Goal: Task Accomplishment & Management: Manage account settings

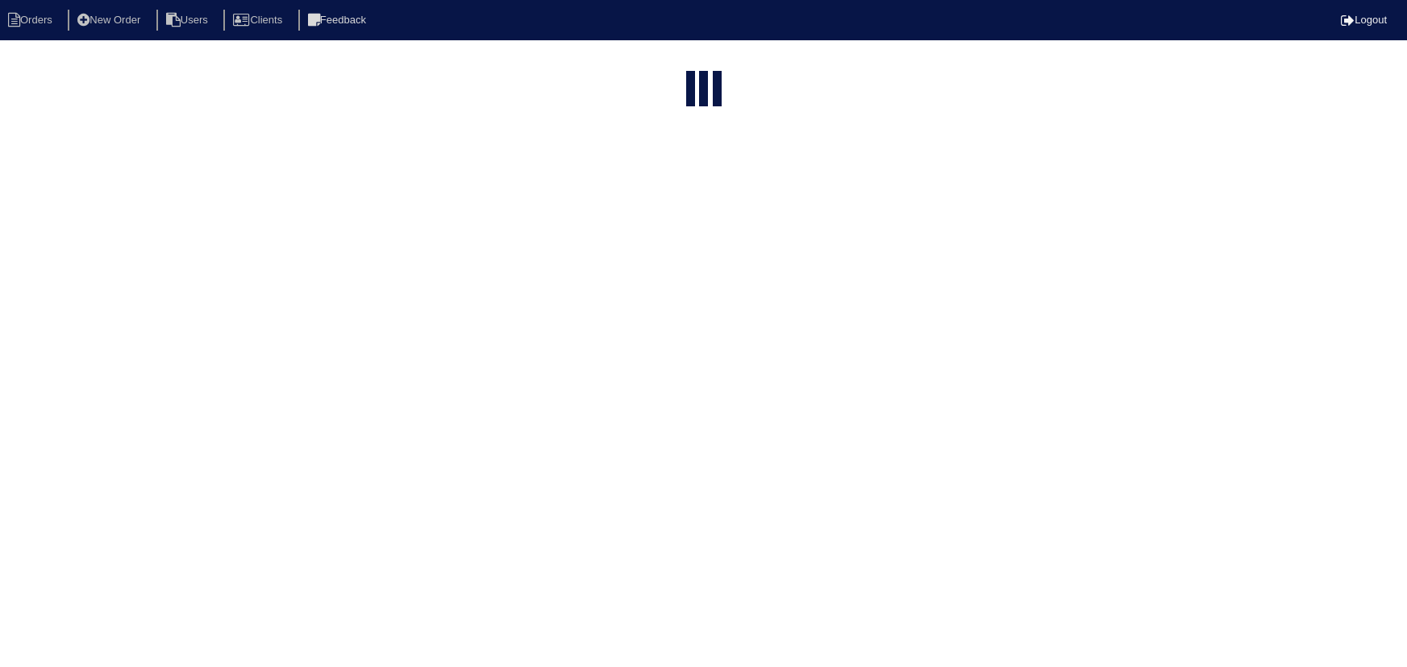
select select "15"
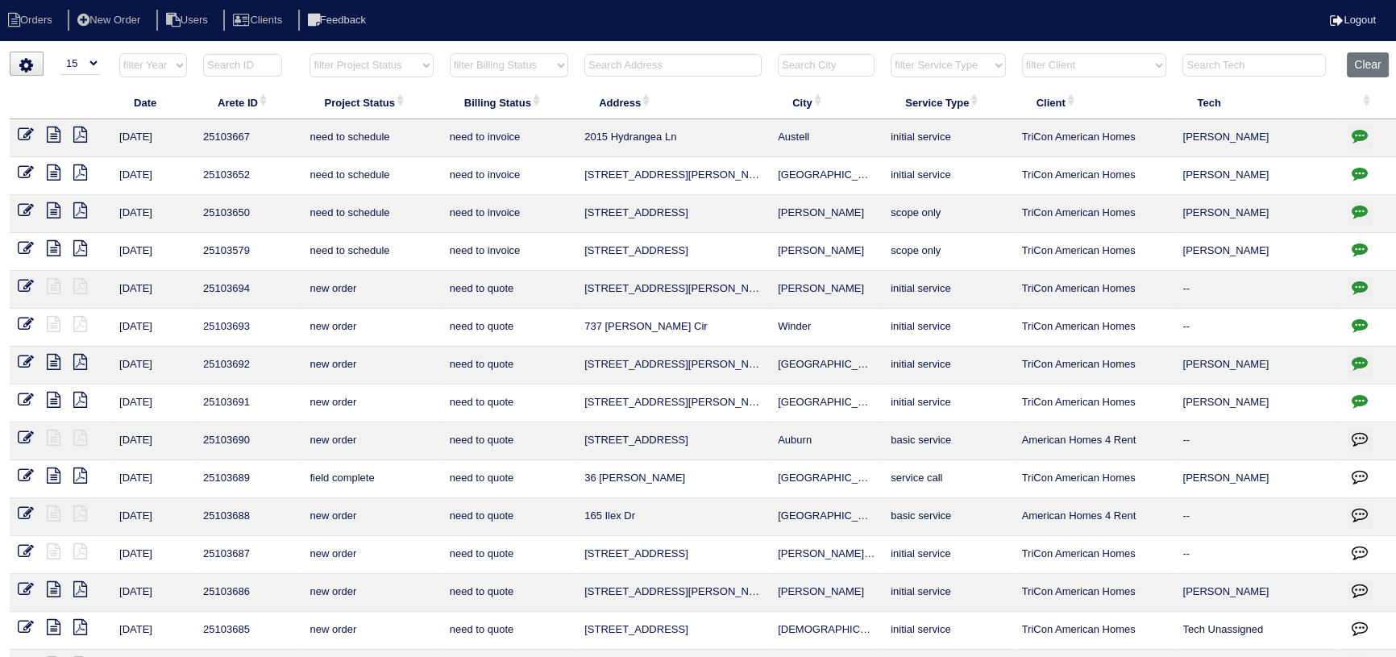
click at [395, 64] on select "filter Project Status -- Any Project Status -- new order assigned in progress f…" at bounding box center [371, 65] width 123 height 24
click at [310, 53] on select "filter Project Status -- Any Project Status -- new order assigned in progress f…" at bounding box center [371, 65] width 123 height 24
select select "assigned"
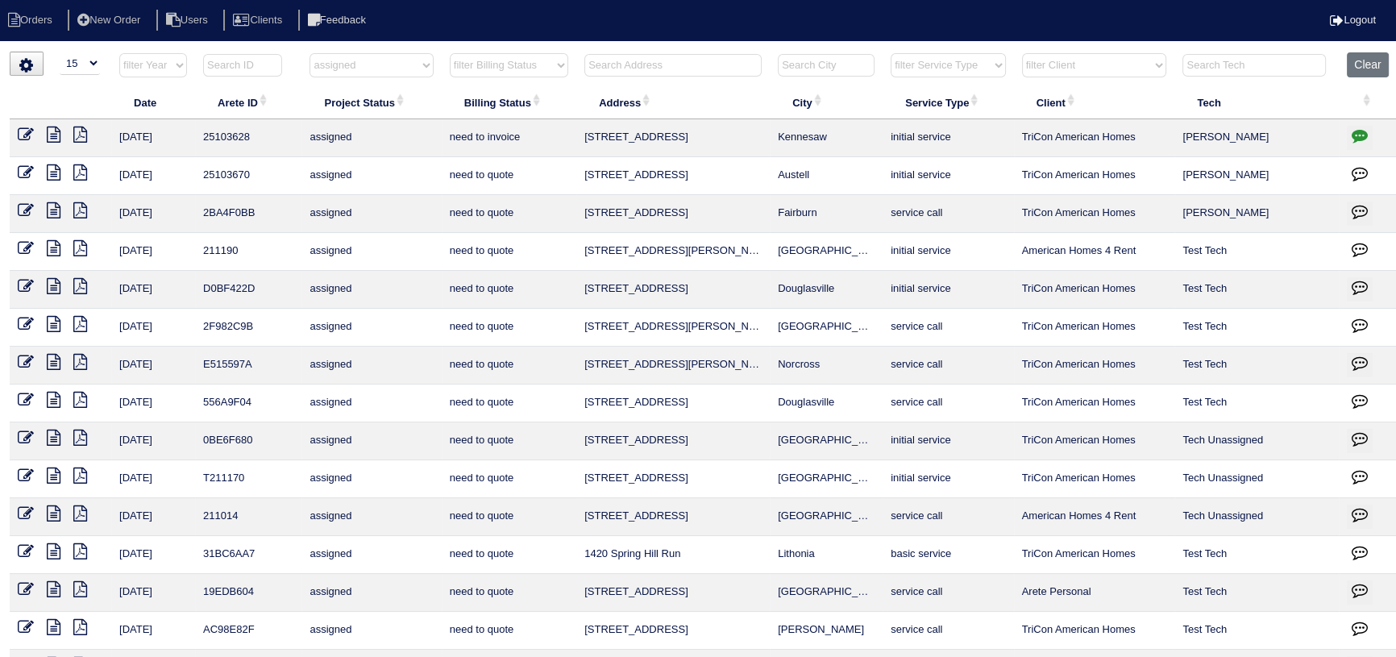
click at [1353, 134] on icon "button" at bounding box center [1360, 135] width 16 height 16
type textarea "10/6/25 - Install Filter return grille approved - Sent to Dan, Payton - KE"
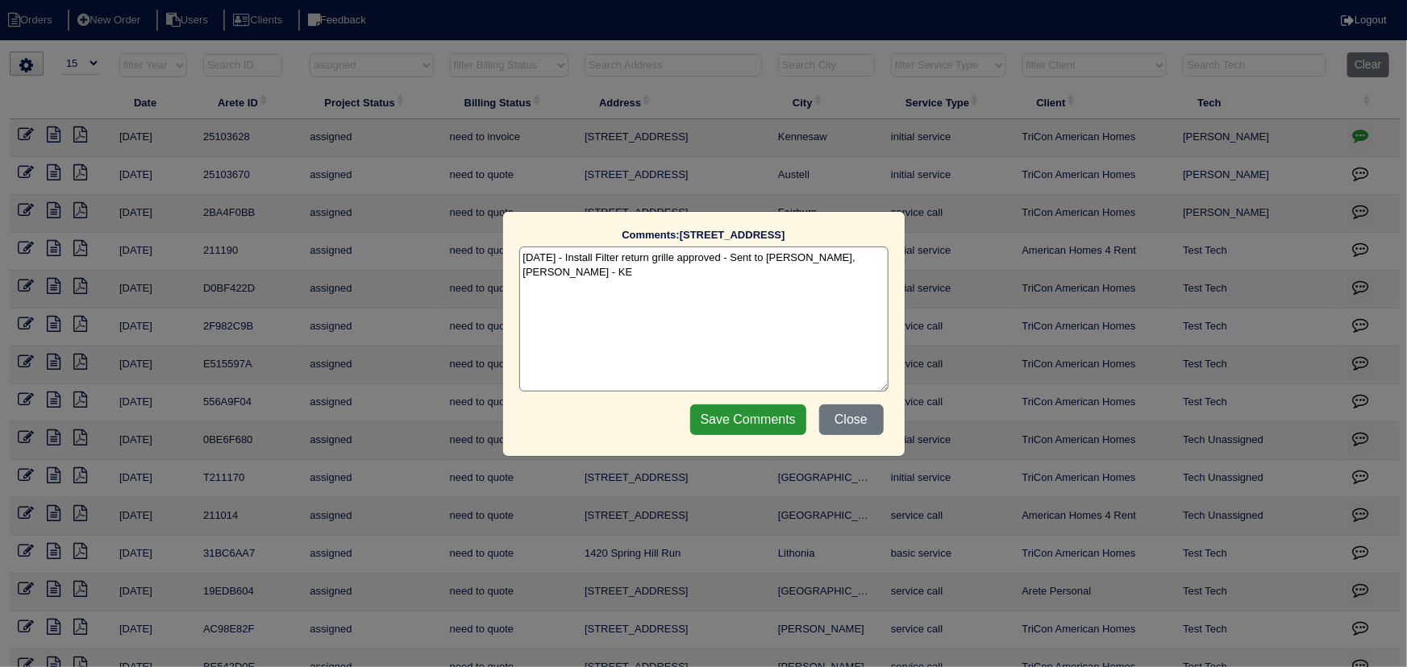
click at [1353, 134] on div "Comments: 3319 Country Creek Dr NW The comments on file have changed since you …" at bounding box center [703, 333] width 1407 height 667
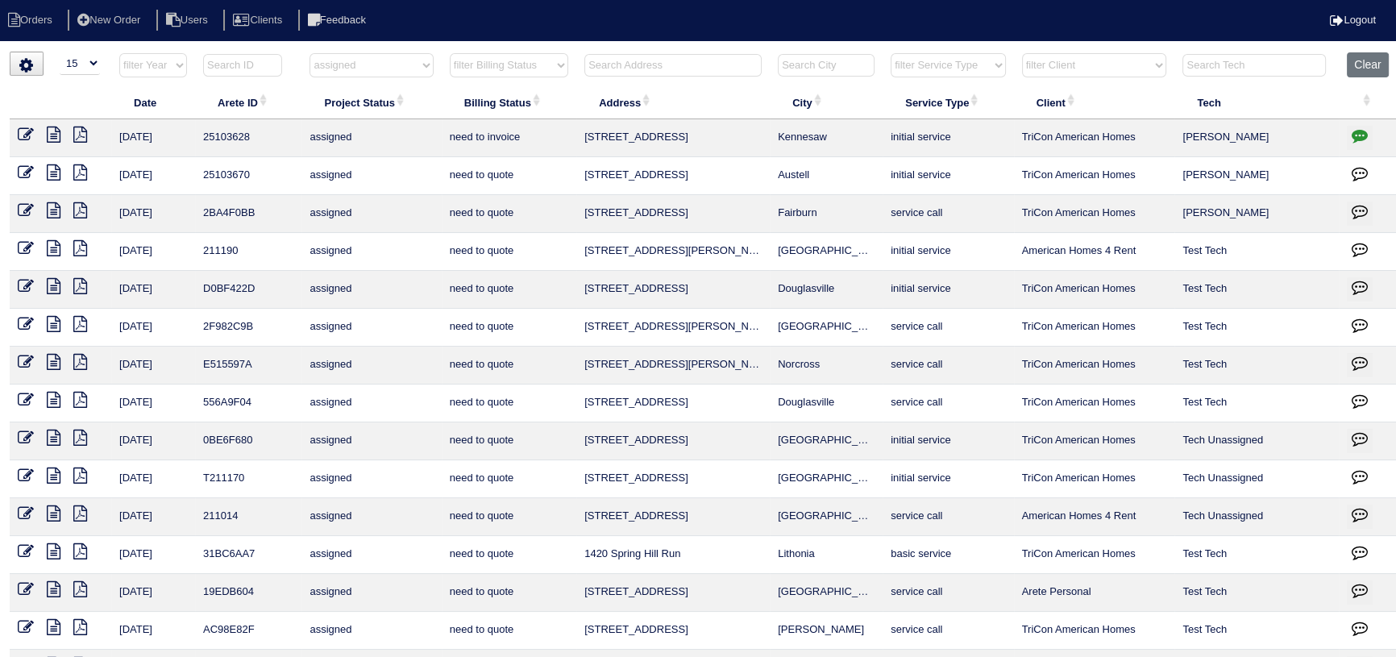
drag, startPoint x: 399, startPoint y: 58, endPoint x: 406, endPoint y: 76, distance: 19.2
click at [399, 58] on select "filter Project Status -- Any Project Status -- new order assigned in progress f…" at bounding box center [371, 65] width 123 height 24
click at [310, 53] on select "filter Project Status -- Any Project Status -- new order assigned in progress f…" at bounding box center [371, 65] width 123 height 24
click at [362, 48] on html "Orders New Order Users Clients Feedback Logout Orders New Order Users Clients M…" at bounding box center [698, 369] width 1396 height 738
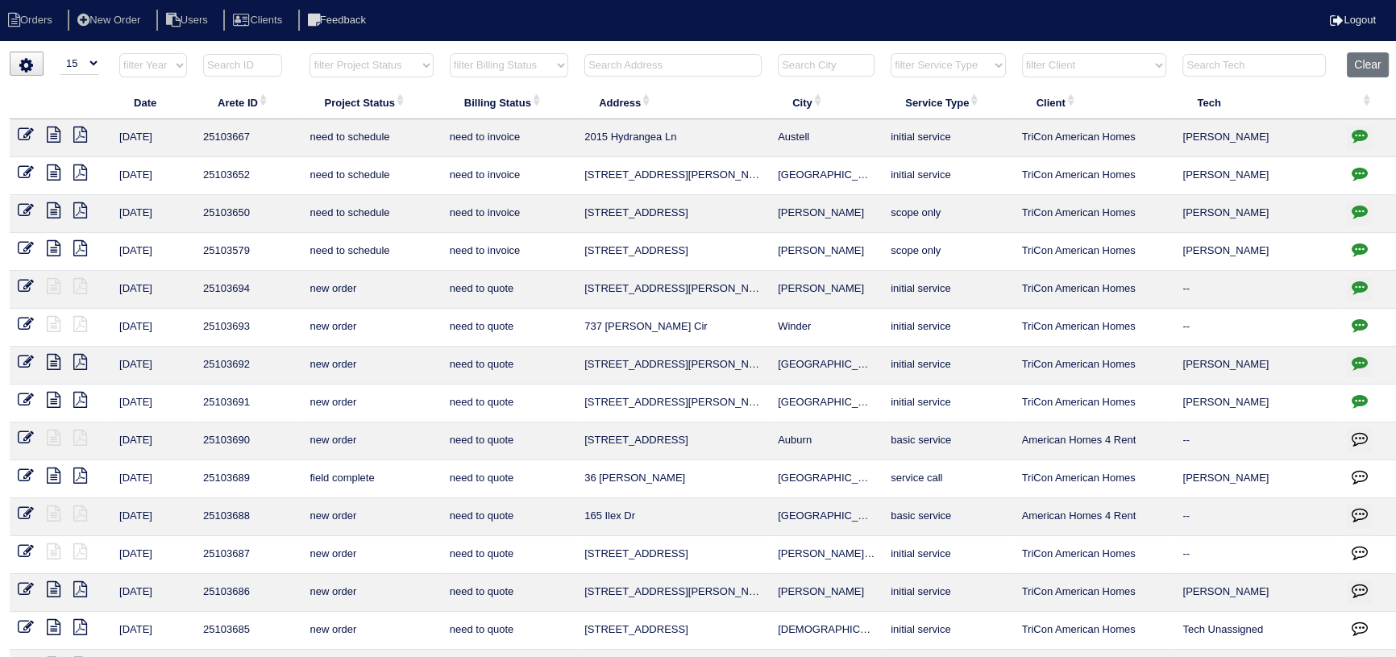
click at [362, 56] on select "filter Project Status -- Any Project Status -- new order assigned in progress f…" at bounding box center [371, 65] width 123 height 24
click at [310, 53] on select "filter Project Status -- Any Project Status -- new order assigned in progress f…" at bounding box center [371, 65] width 123 height 24
select select "new order"
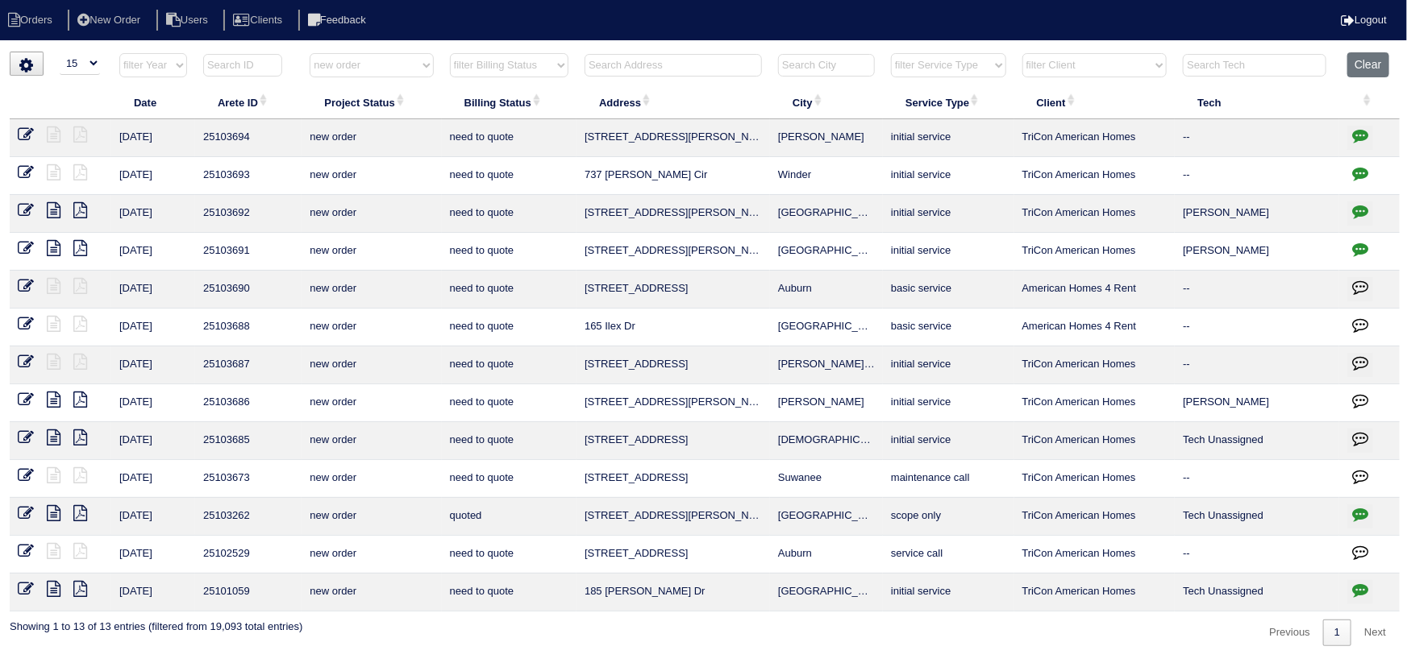
drag, startPoint x: 358, startPoint y: 56, endPoint x: 355, endPoint y: 73, distance: 16.4
click at [358, 56] on select "filter Project Status -- Any Project Status -- new order assigned in progress f…" at bounding box center [371, 65] width 123 height 24
select select
click at [310, 53] on select "filter Project Status -- Any Project Status -- new order assigned in progress f…" at bounding box center [371, 65] width 123 height 24
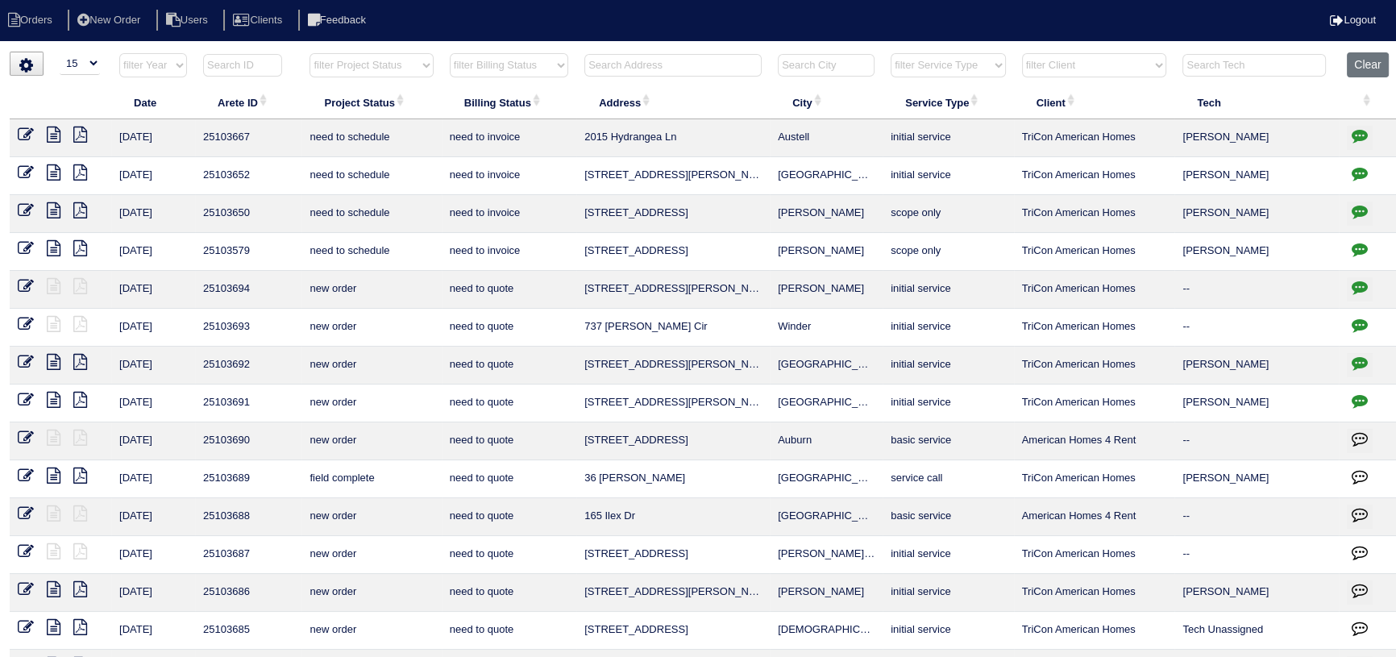
click at [616, 69] on input "text" at bounding box center [672, 65] width 177 height 23
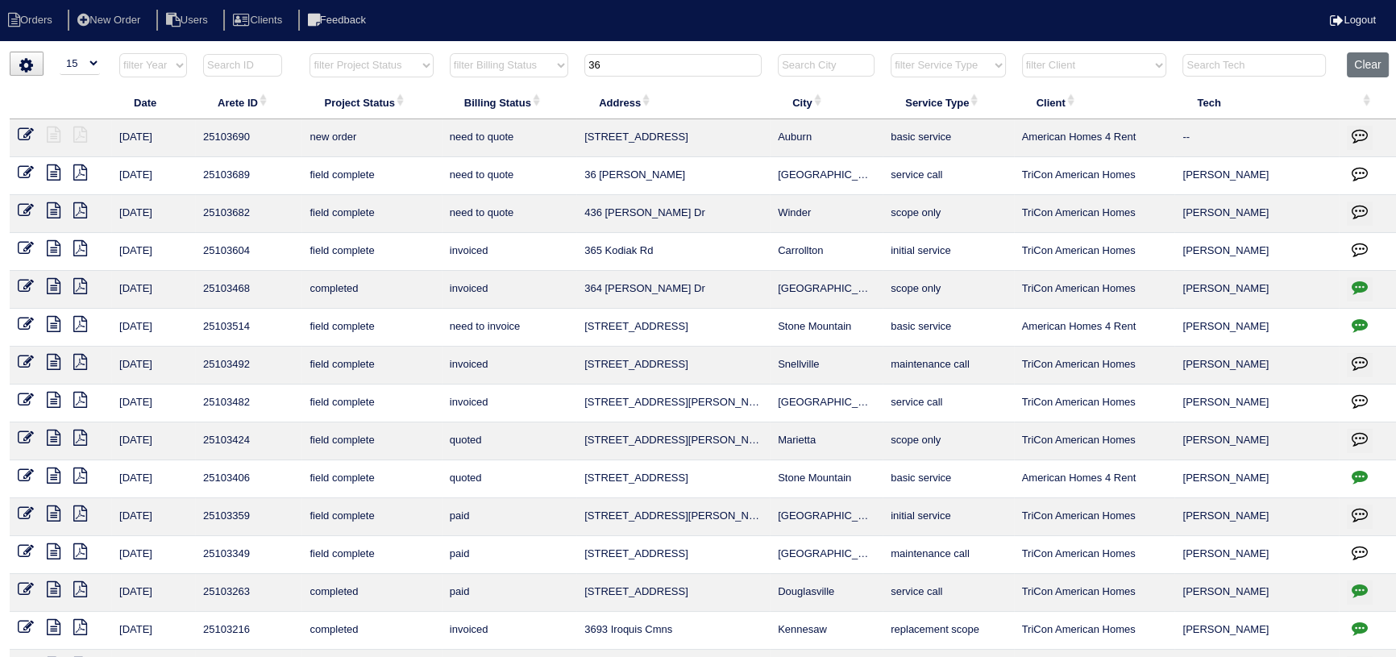
type input "36"
click at [52, 173] on icon at bounding box center [54, 172] width 14 height 16
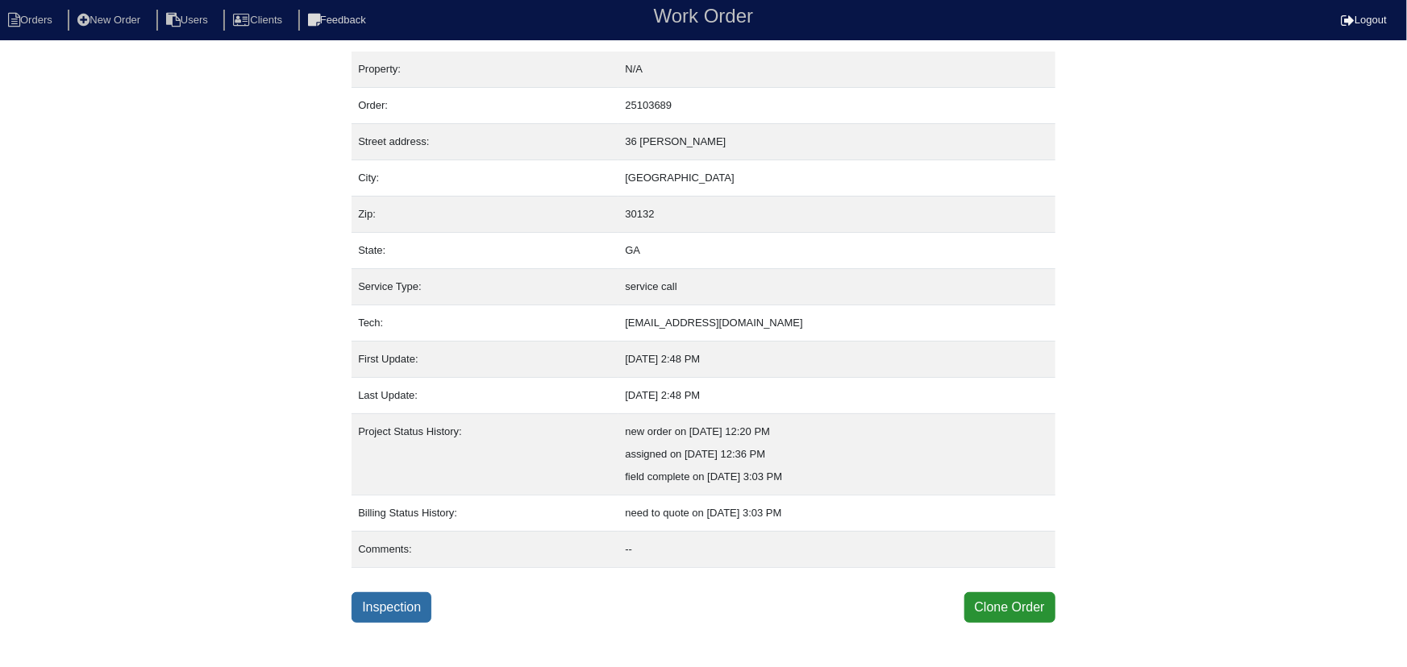
click at [408, 606] on link "Inspection" at bounding box center [391, 608] width 80 height 31
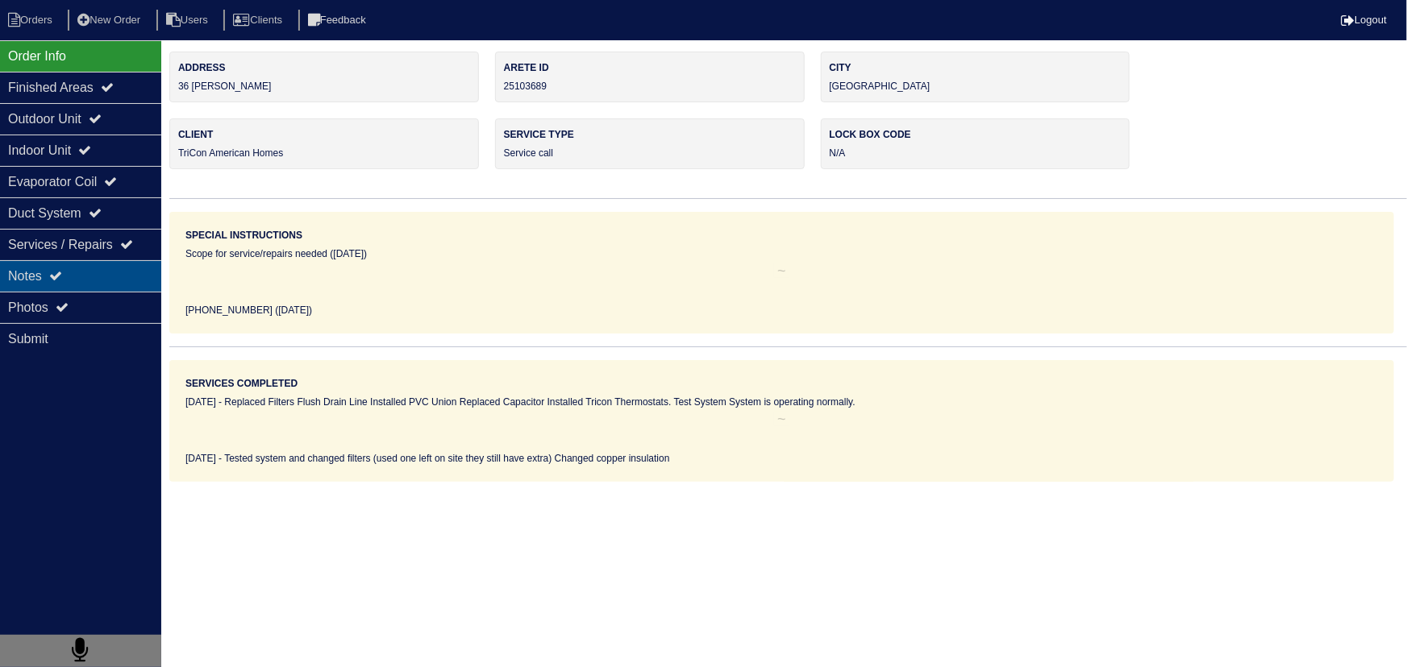
click at [50, 282] on div "Notes" at bounding box center [80, 275] width 161 height 31
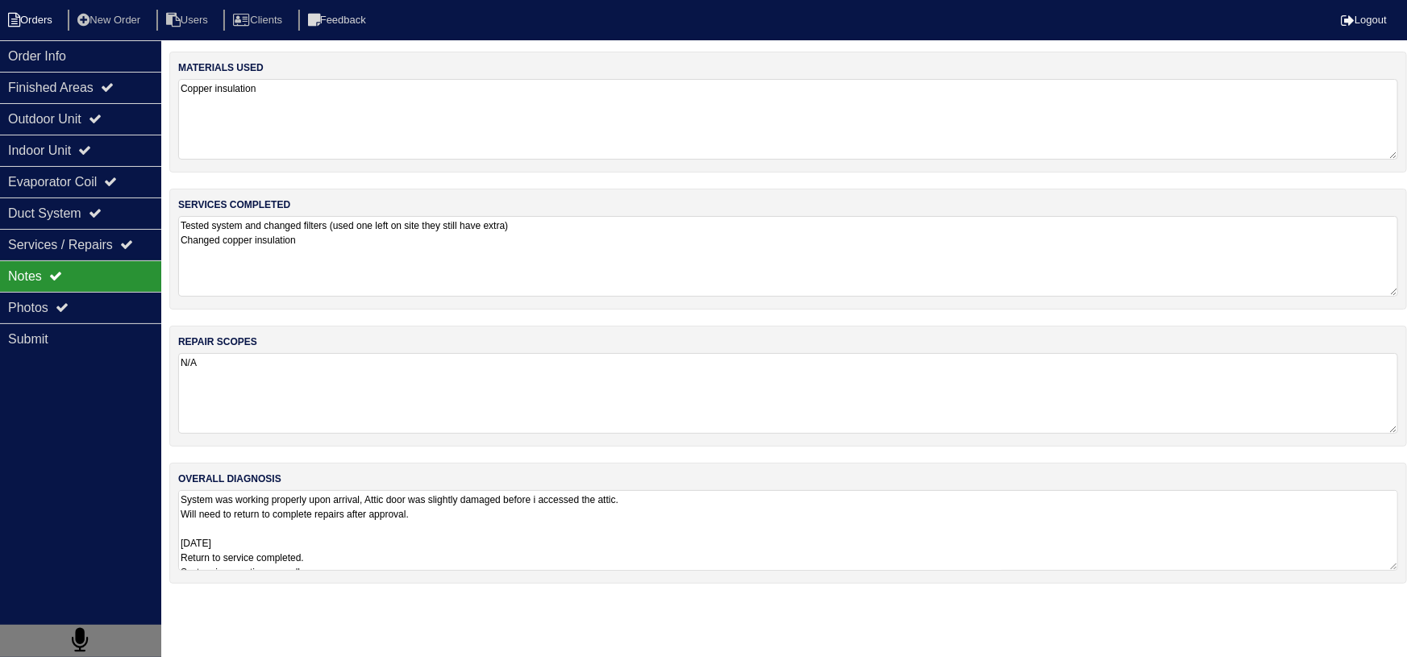
click at [39, 16] on li "Orders" at bounding box center [32, 21] width 65 height 22
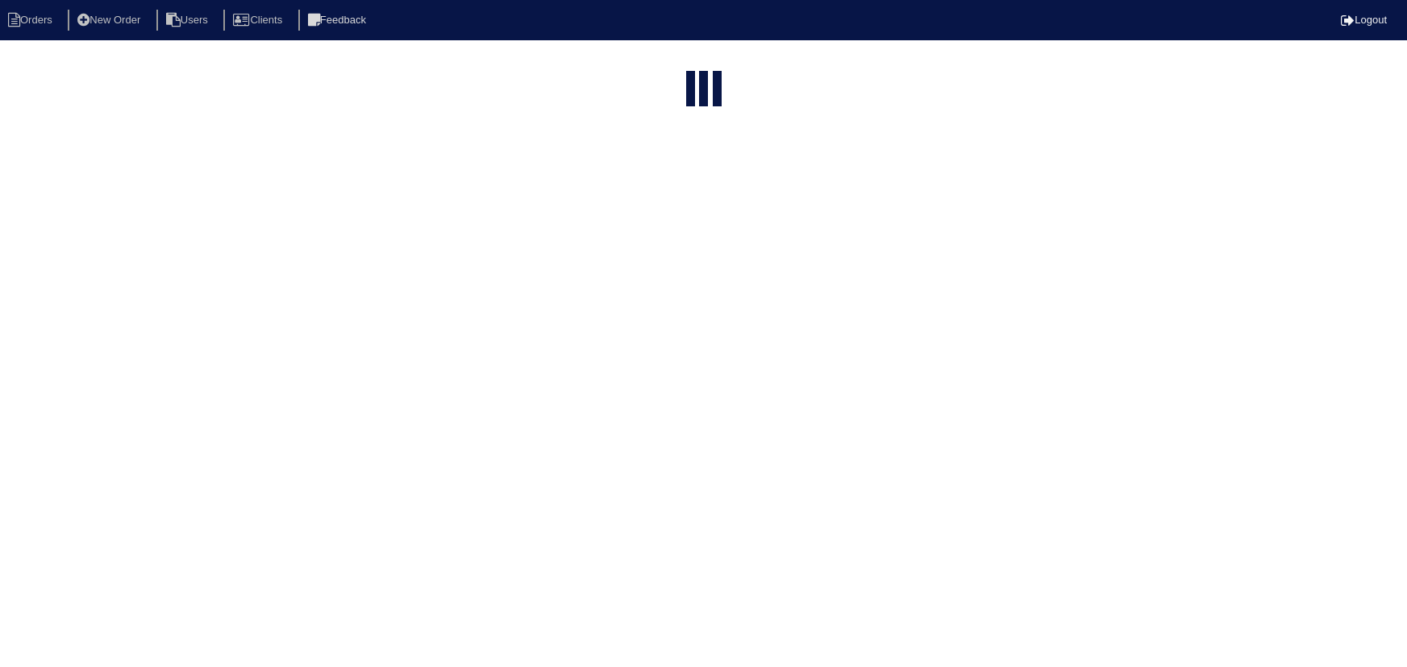
select select "15"
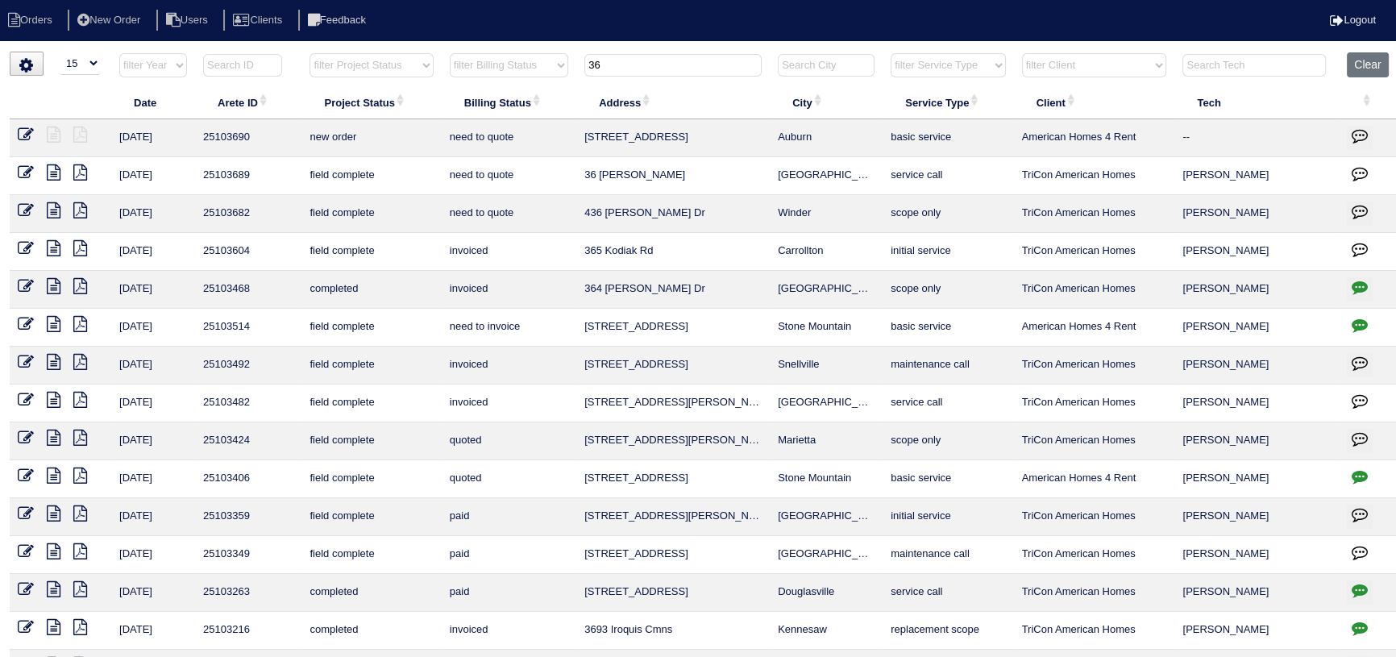
drag, startPoint x: 967, startPoint y: 64, endPoint x: 968, endPoint y: 76, distance: 11.4
click at [967, 64] on select "filter Service Type -- Any Service Type -- initial service basic service mainte…" at bounding box center [948, 65] width 114 height 24
select select "maintenance call"
click at [892, 53] on select "filter Service Type -- Any Service Type -- initial service basic service mainte…" at bounding box center [948, 65] width 114 height 24
type input "36"
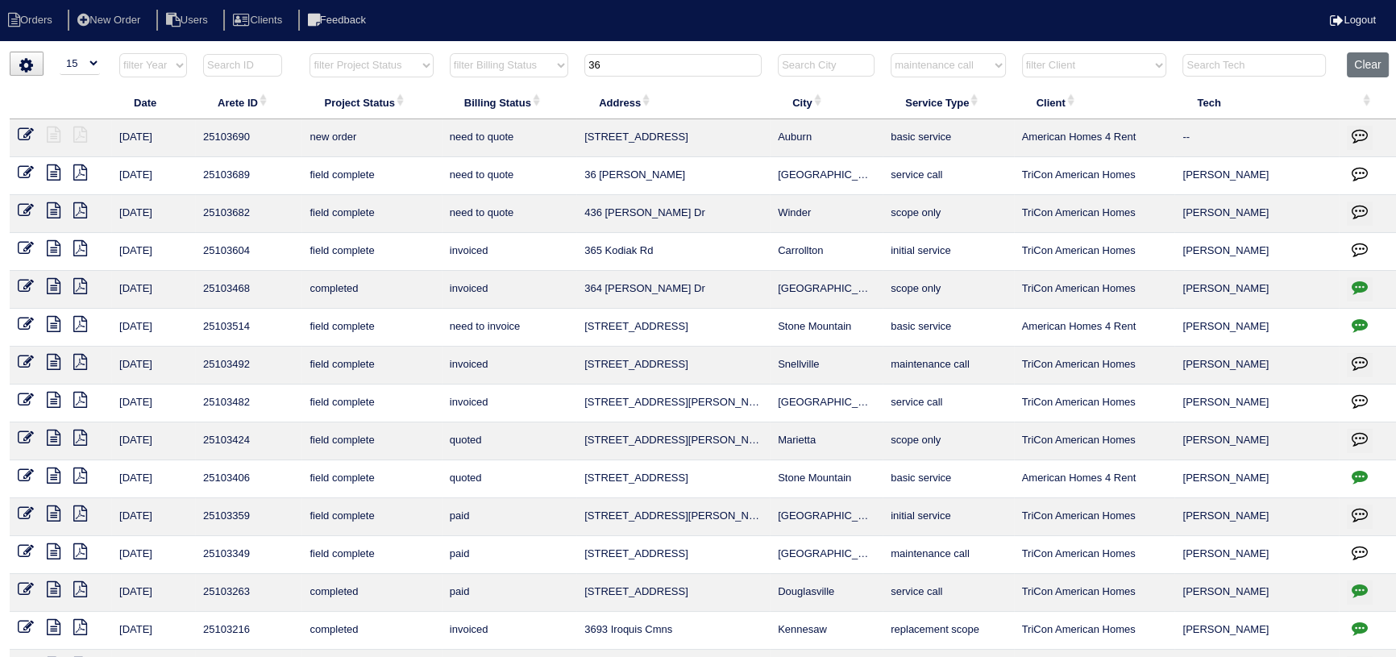
select select "maintenance call"
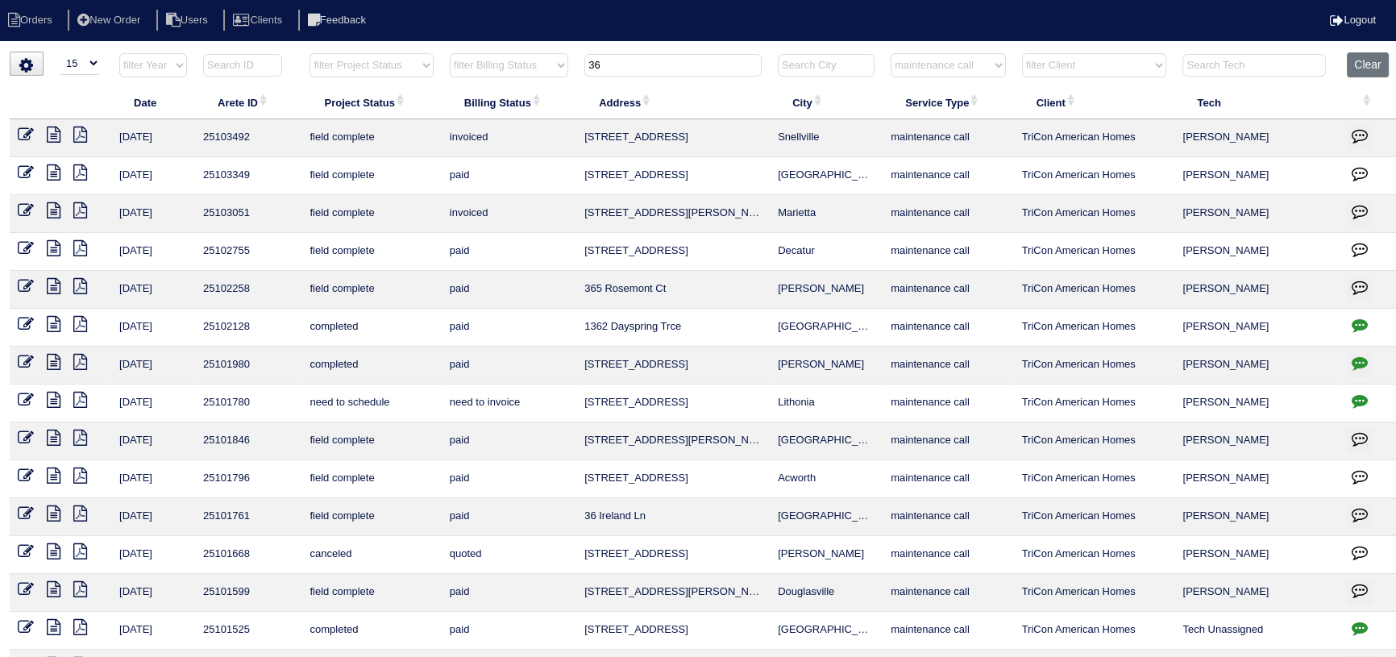
click at [612, 60] on input "36" at bounding box center [672, 65] width 177 height 23
type input "3"
select select "maintenance call"
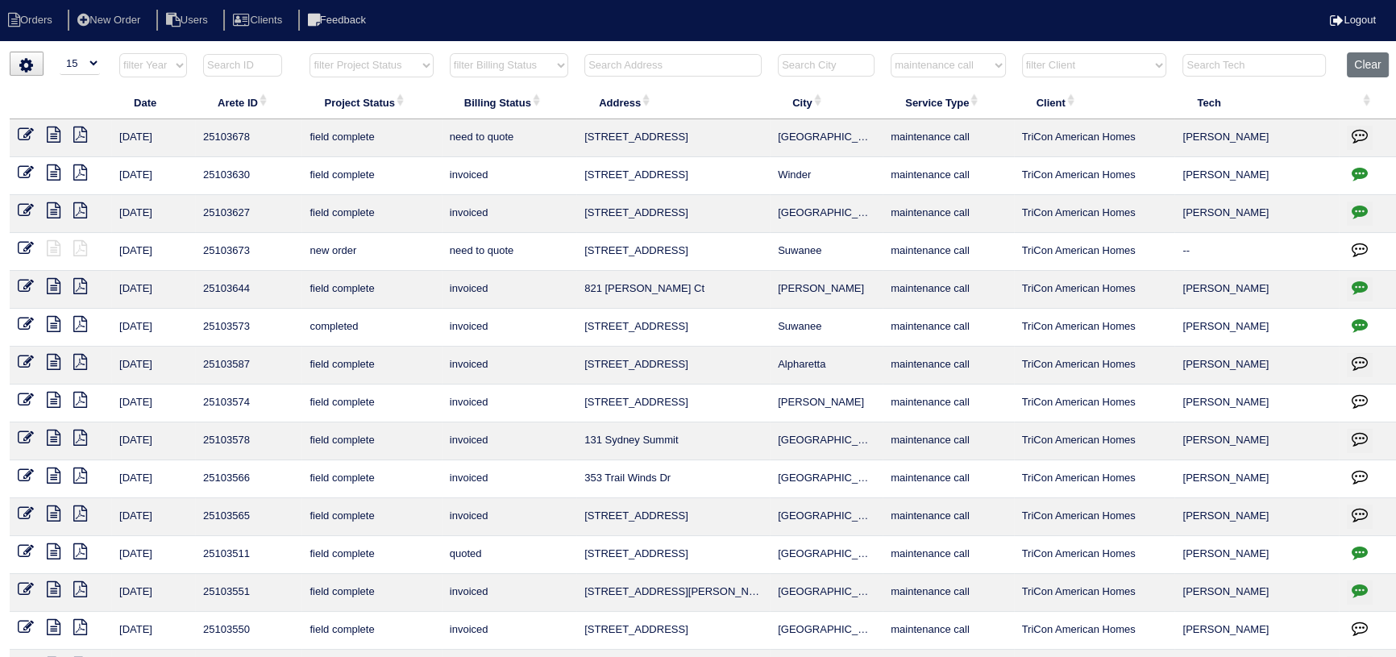
click at [53, 136] on icon at bounding box center [54, 135] width 14 height 16
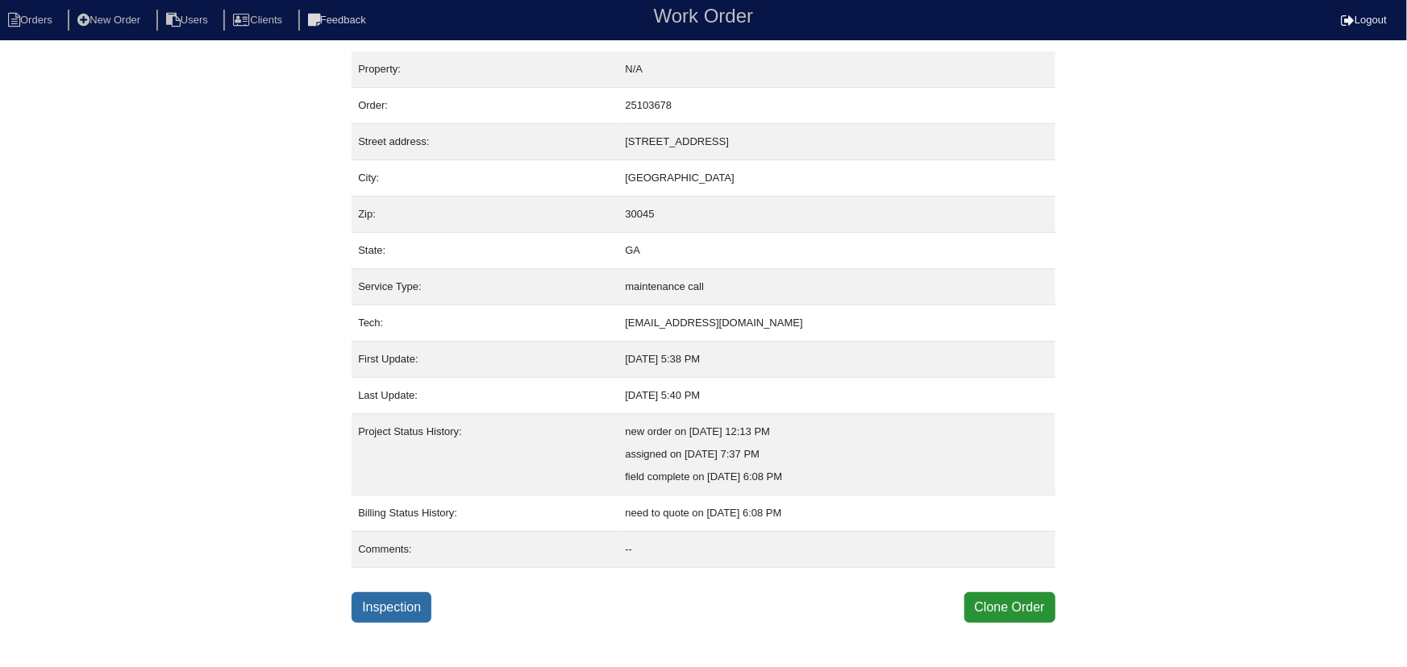
click at [392, 597] on link "Inspection" at bounding box center [391, 608] width 80 height 31
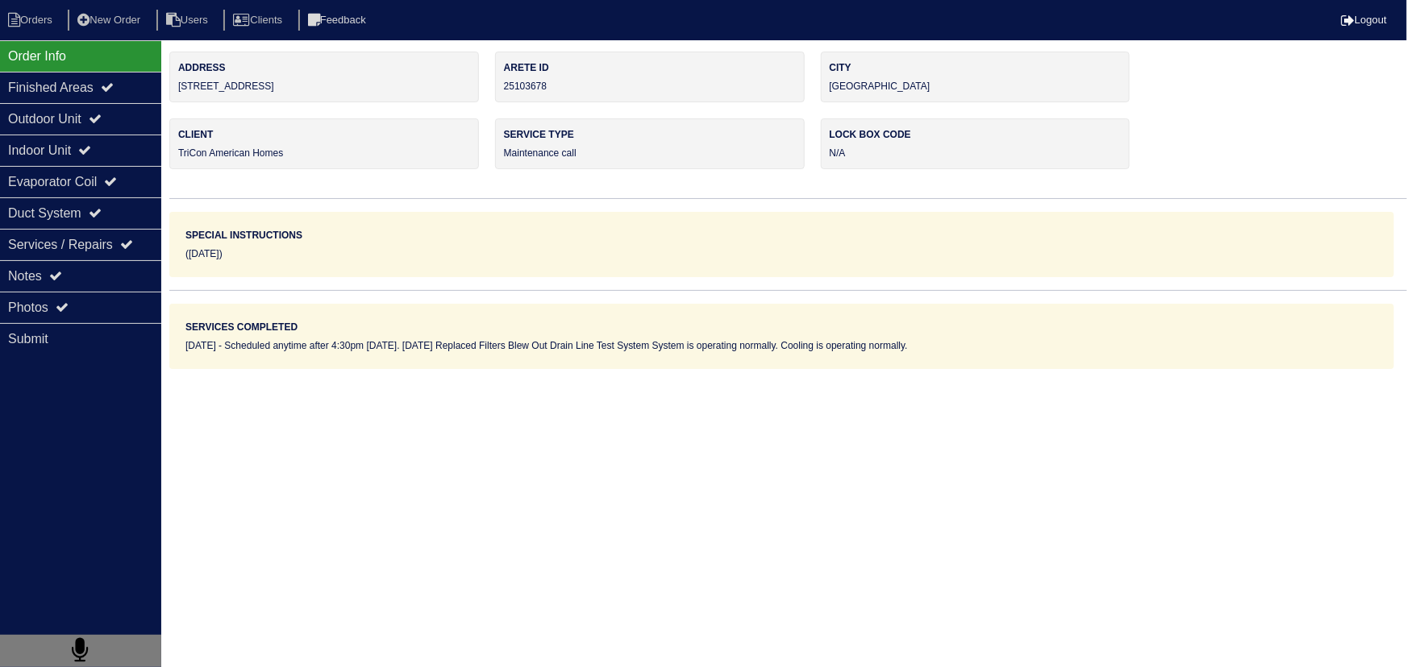
click at [105, 266] on div "Notes" at bounding box center [80, 275] width 161 height 31
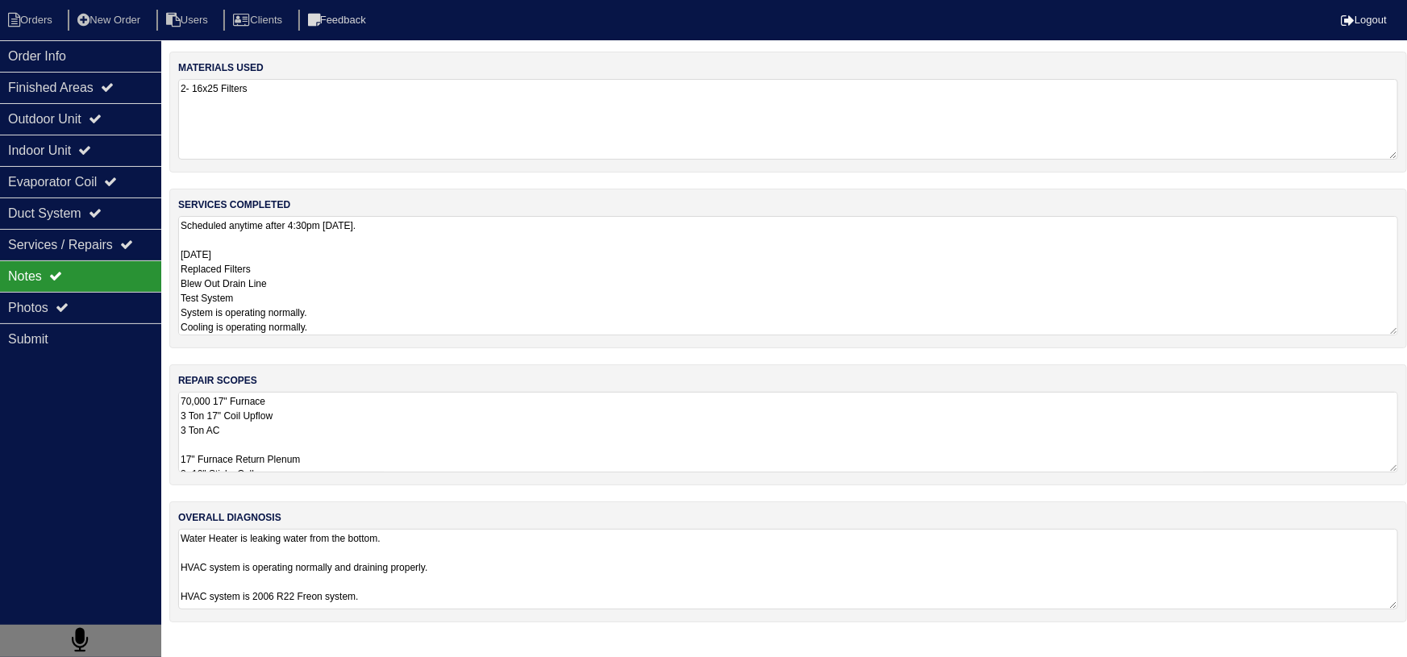
click at [253, 268] on textarea "Scheduled anytime after 4:30pm Tuesday. 10/7/25 Replaced Filters Blew Out Drain…" at bounding box center [788, 275] width 1220 height 119
click at [127, 119] on div "Outdoor Unit" at bounding box center [80, 118] width 161 height 31
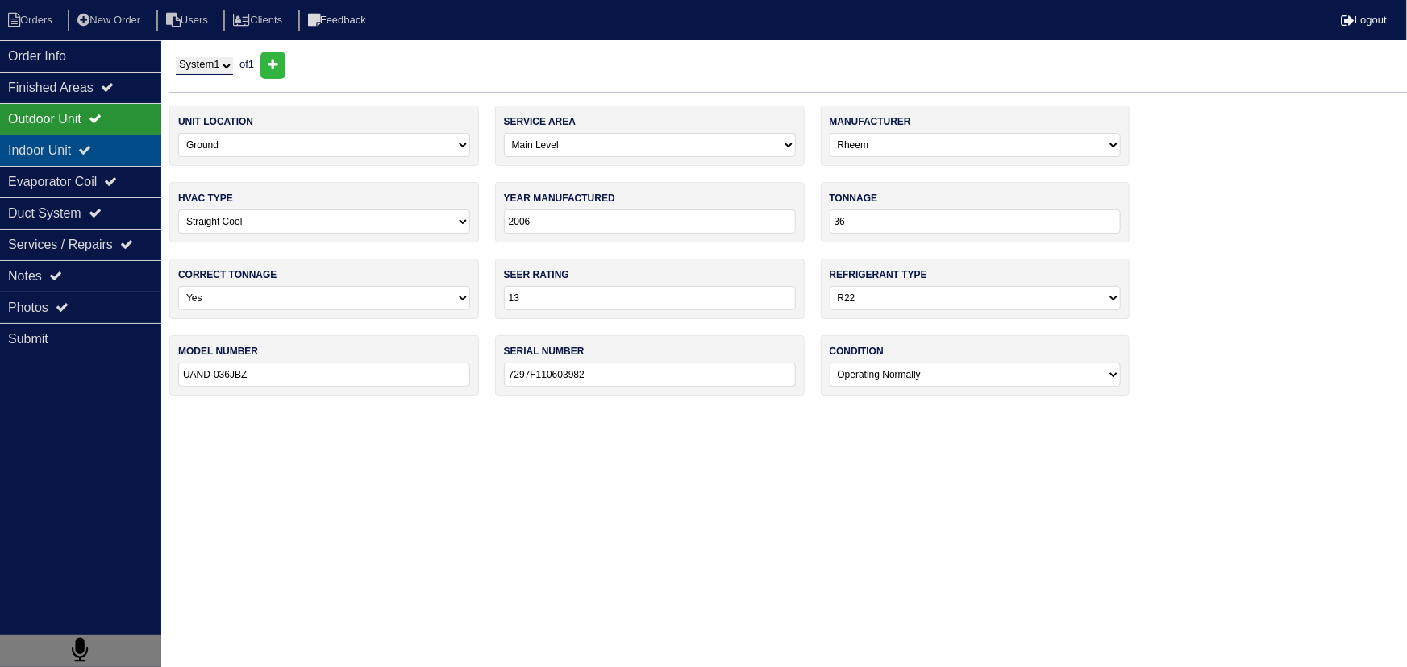
click at [124, 144] on div "Indoor Unit" at bounding box center [80, 150] width 161 height 31
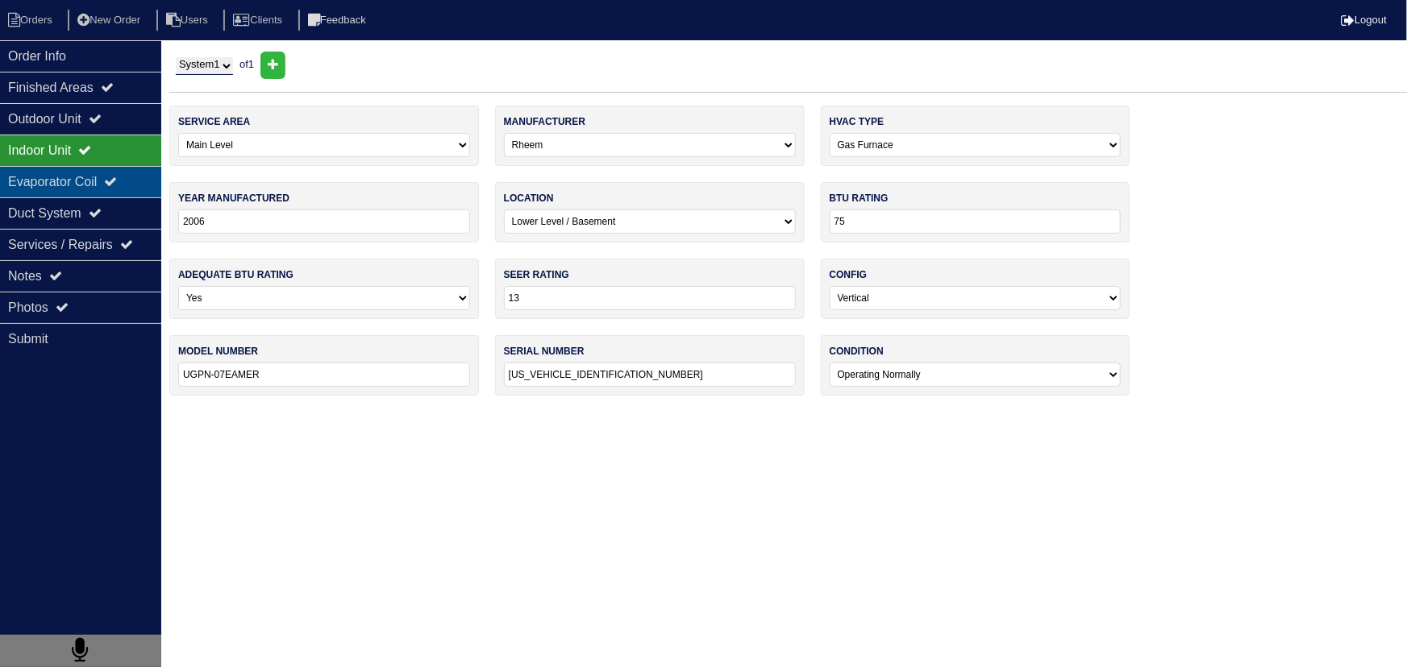
click at [117, 178] on icon at bounding box center [110, 181] width 13 height 13
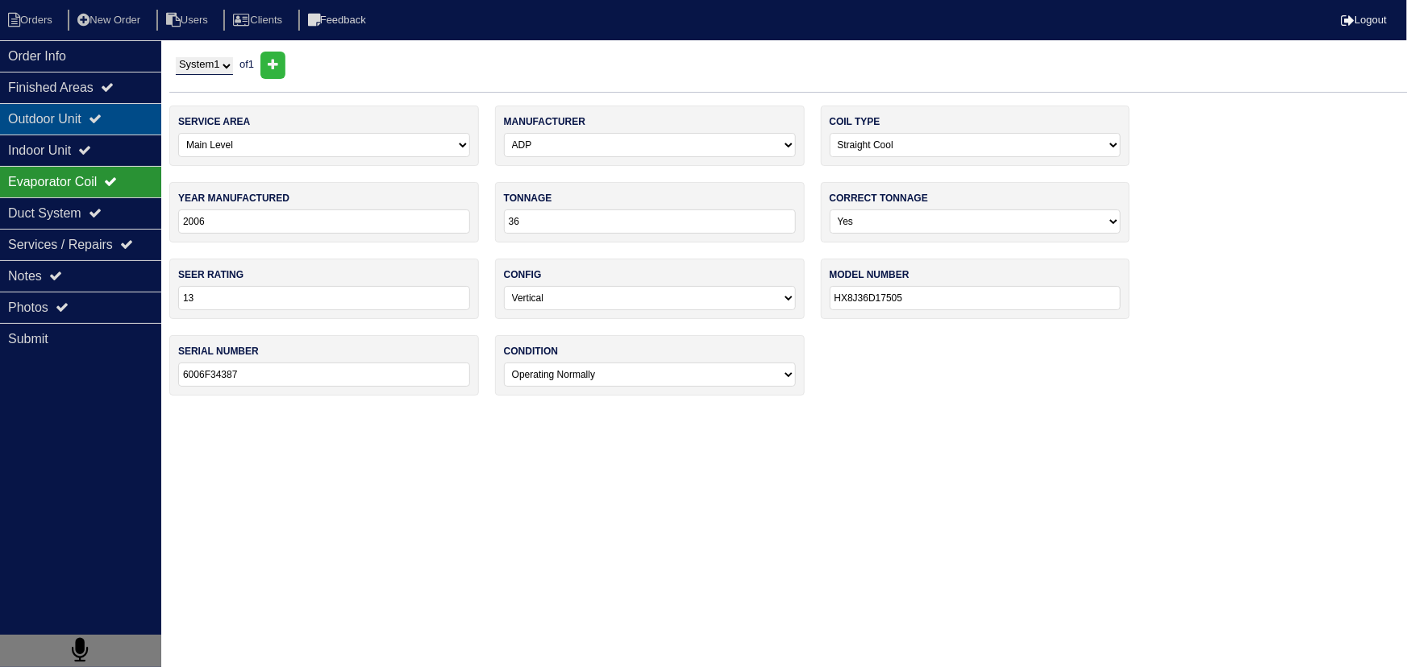
click at [138, 105] on div "Outdoor Unit" at bounding box center [80, 118] width 161 height 31
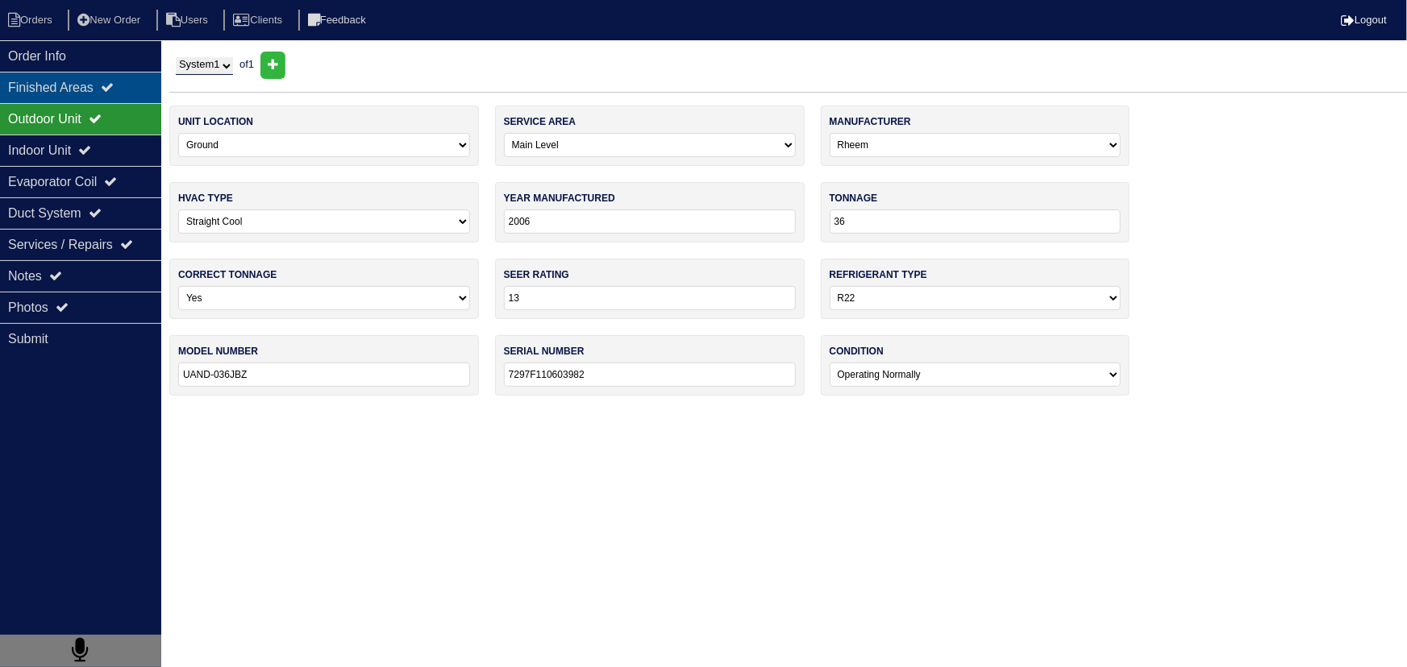
click at [135, 94] on div "Finished Areas" at bounding box center [80, 87] width 161 height 31
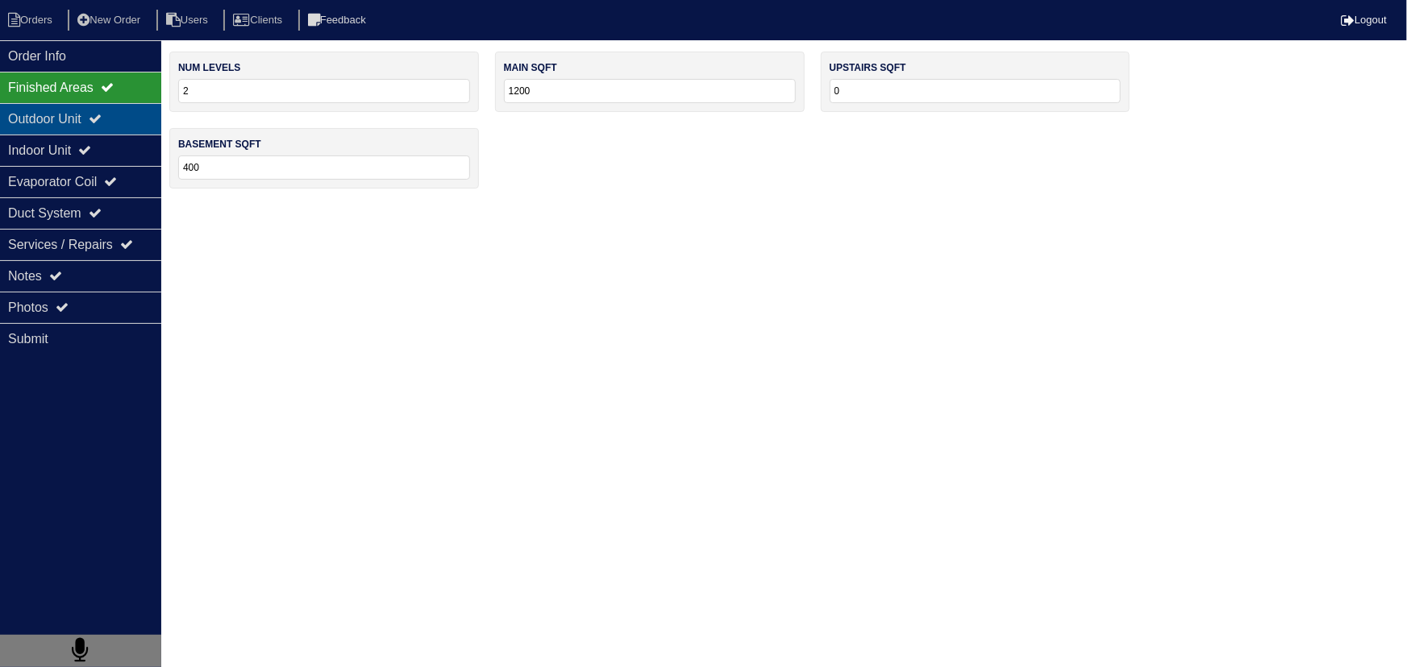
click at [132, 131] on div "Outdoor Unit" at bounding box center [80, 118] width 161 height 31
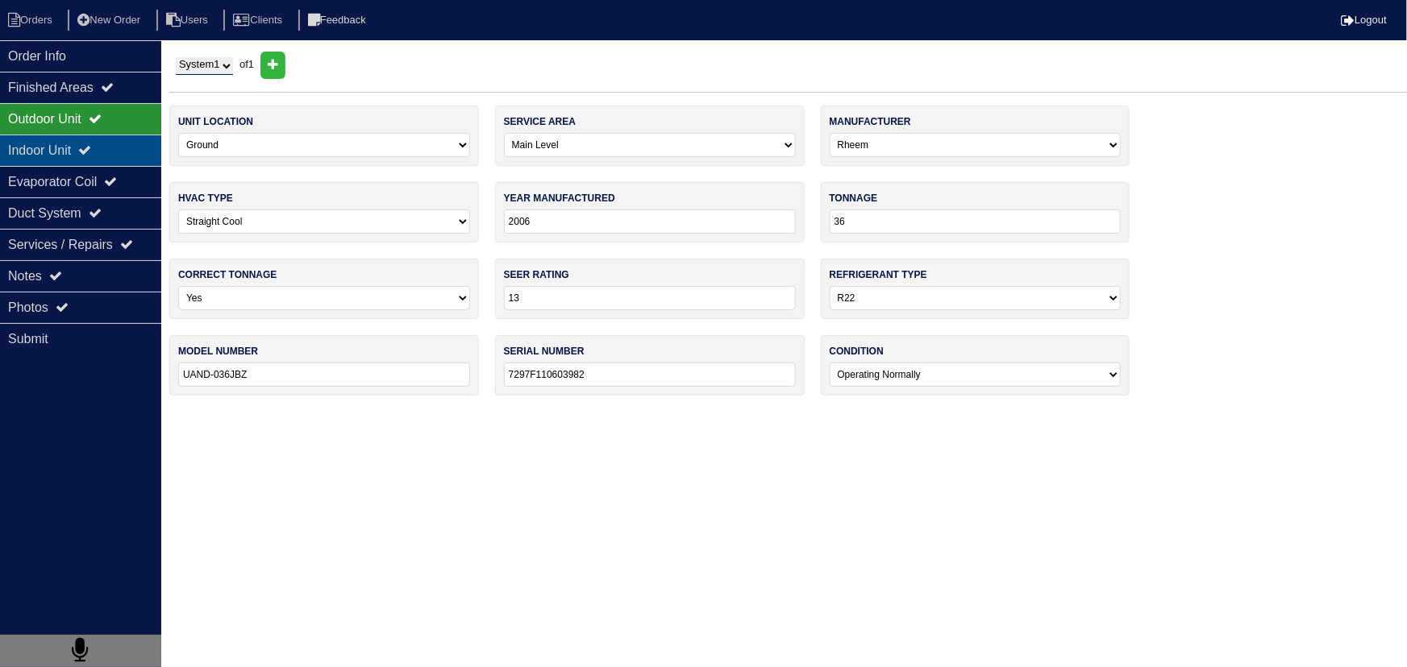
click at [125, 156] on div "Indoor Unit" at bounding box center [80, 150] width 161 height 31
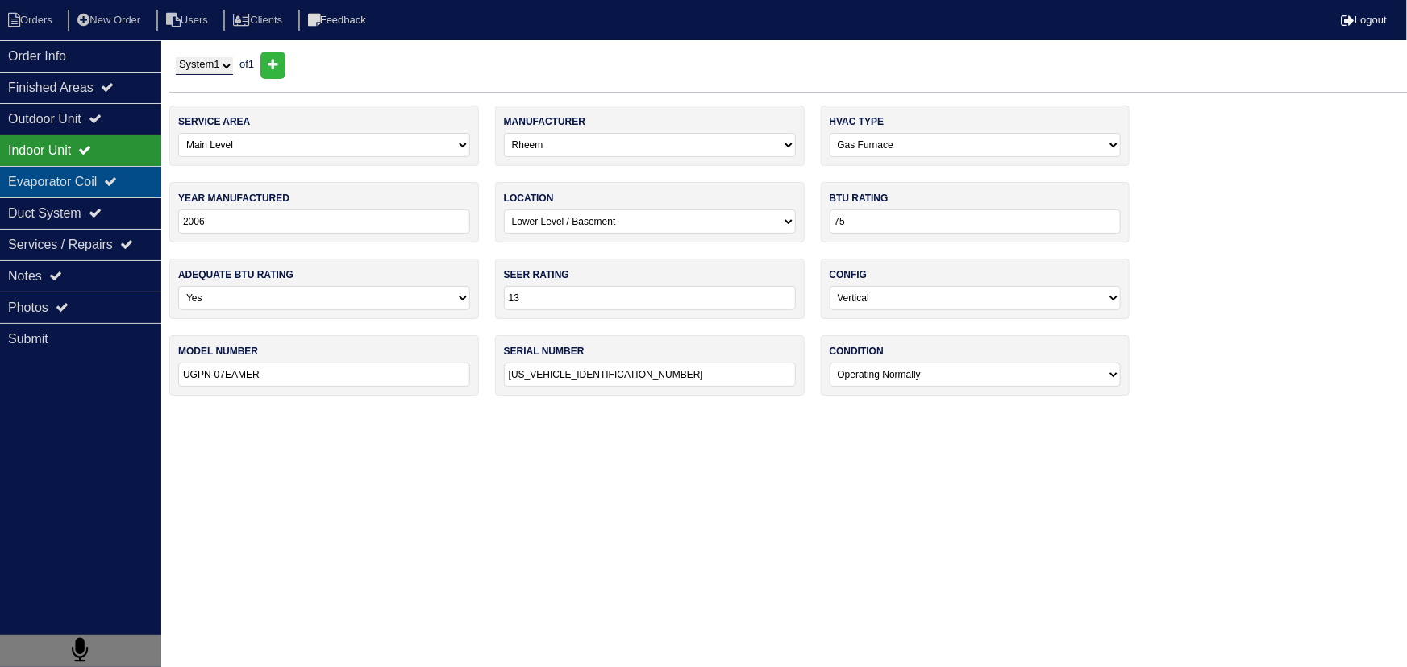
click at [119, 193] on div "Evaporator Coil" at bounding box center [80, 181] width 161 height 31
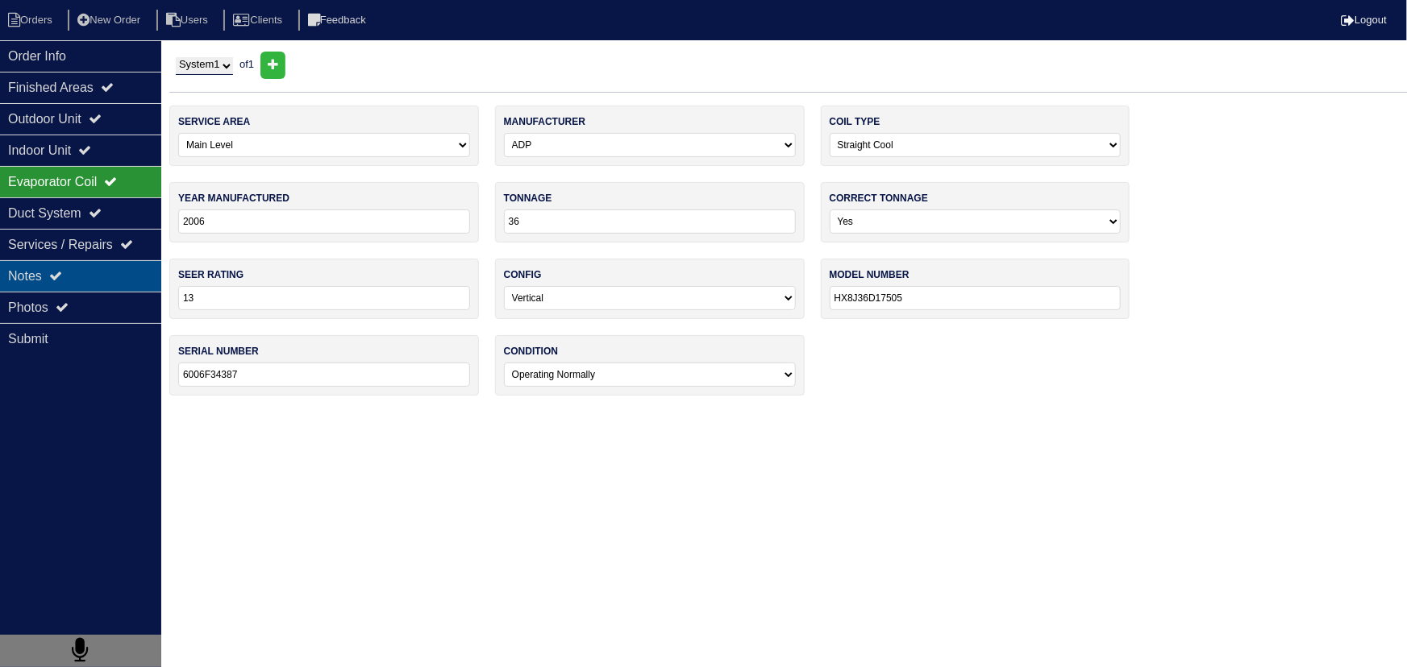
click at [106, 268] on div "Notes" at bounding box center [80, 275] width 161 height 31
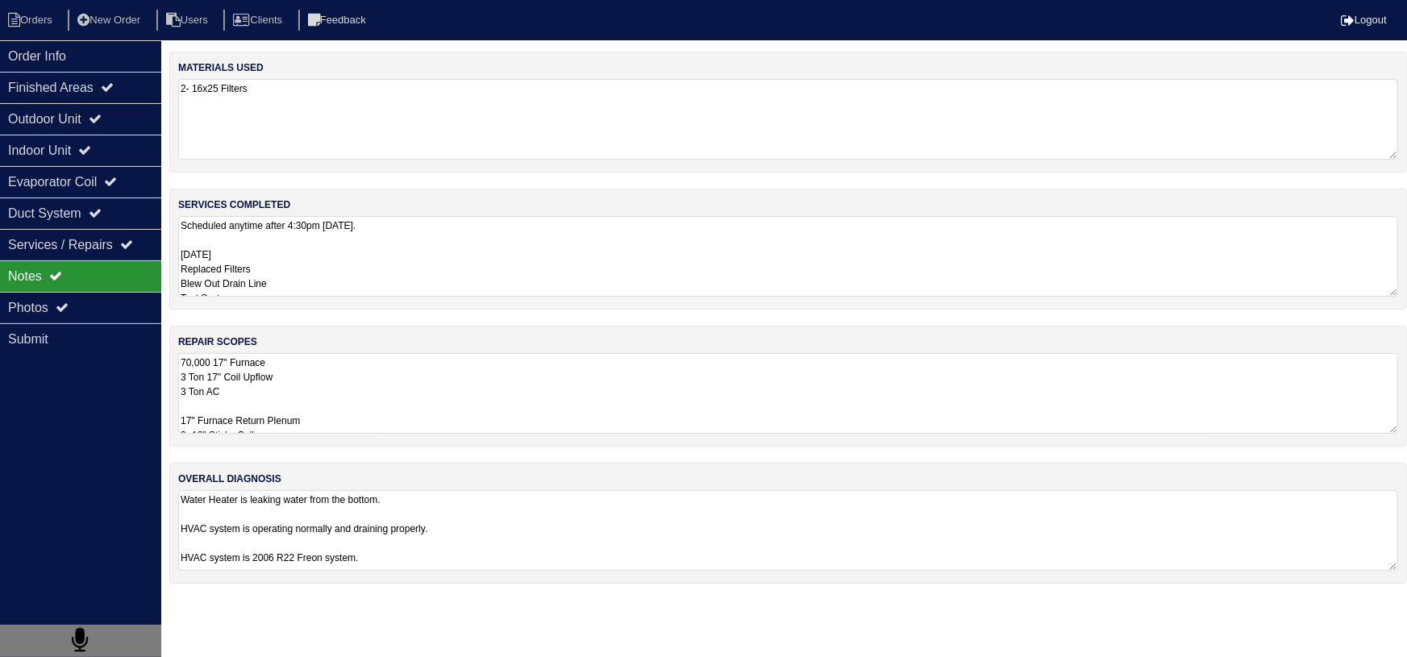
click at [322, 268] on textarea "Scheduled anytime after 4:30pm Tuesday. 10/7/25 Replaced Filters Blew Out Drain…" at bounding box center [788, 256] width 1220 height 81
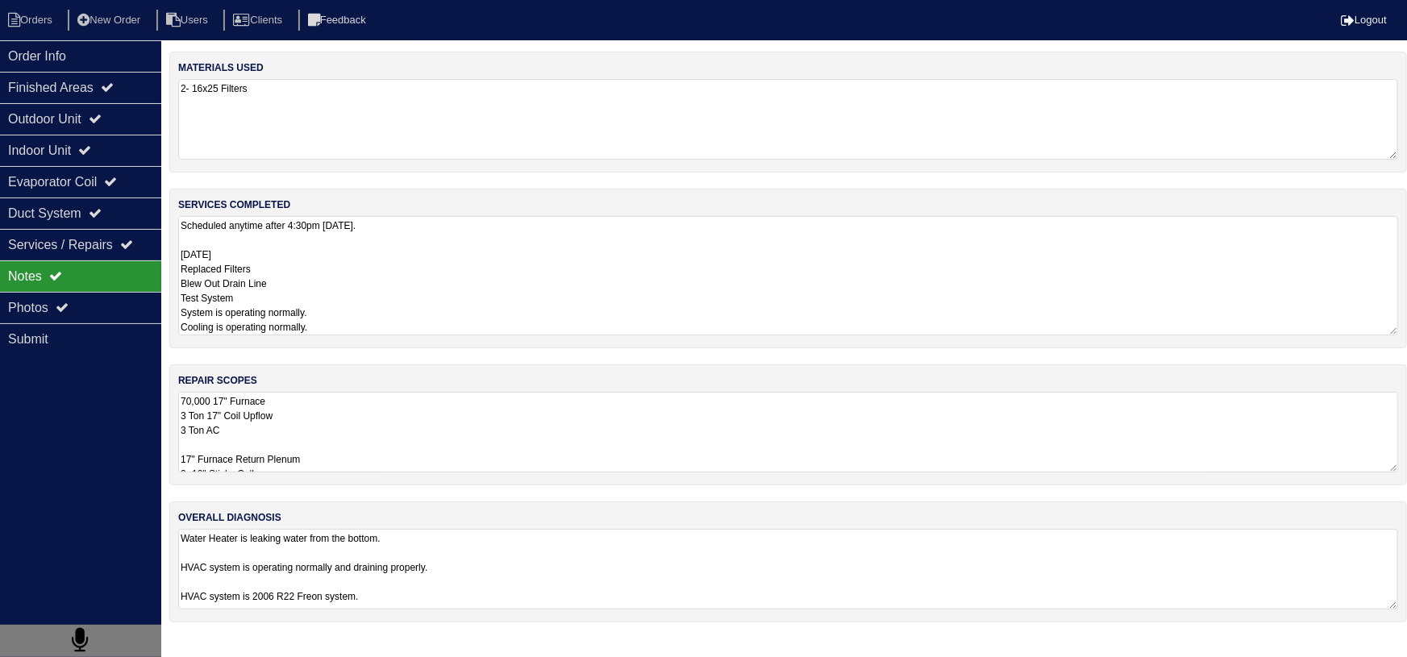
drag, startPoint x: 112, startPoint y: 57, endPoint x: 44, endPoint y: 33, distance: 72.7
click at [110, 57] on div "Order Info" at bounding box center [80, 55] width 161 height 31
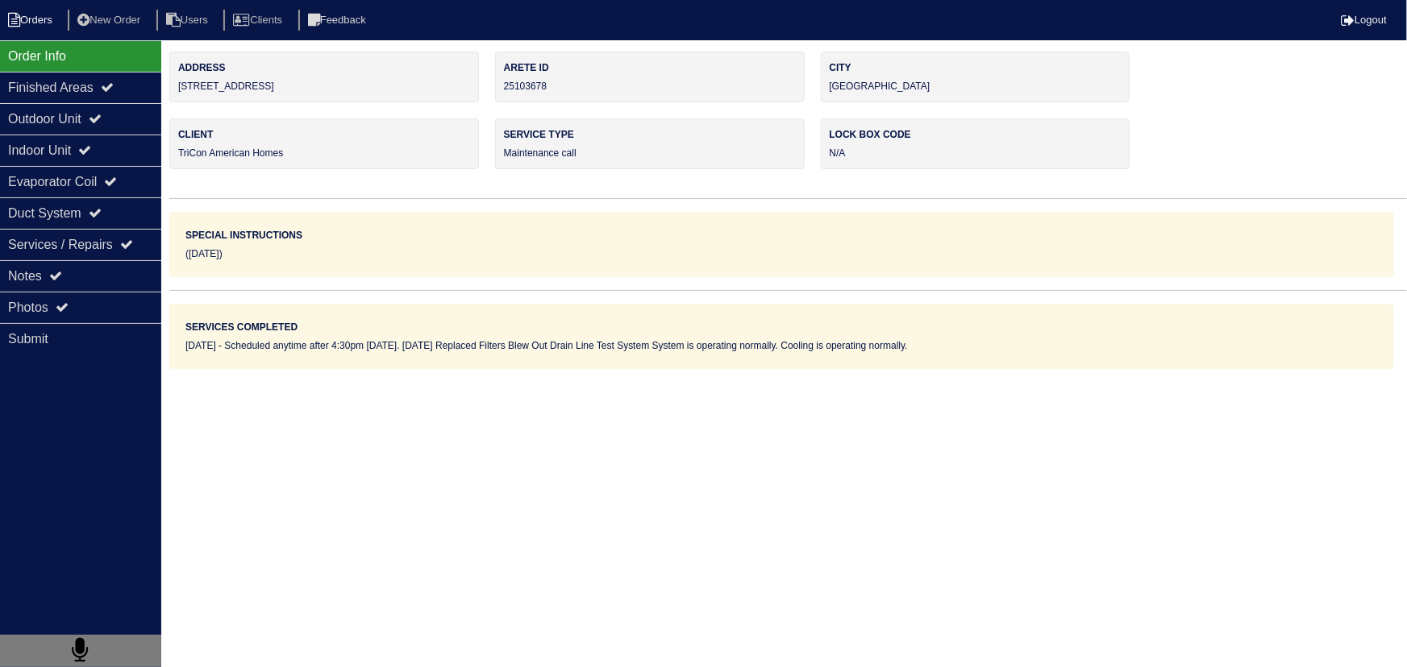
click at [23, 22] on li "Orders" at bounding box center [32, 21] width 65 height 22
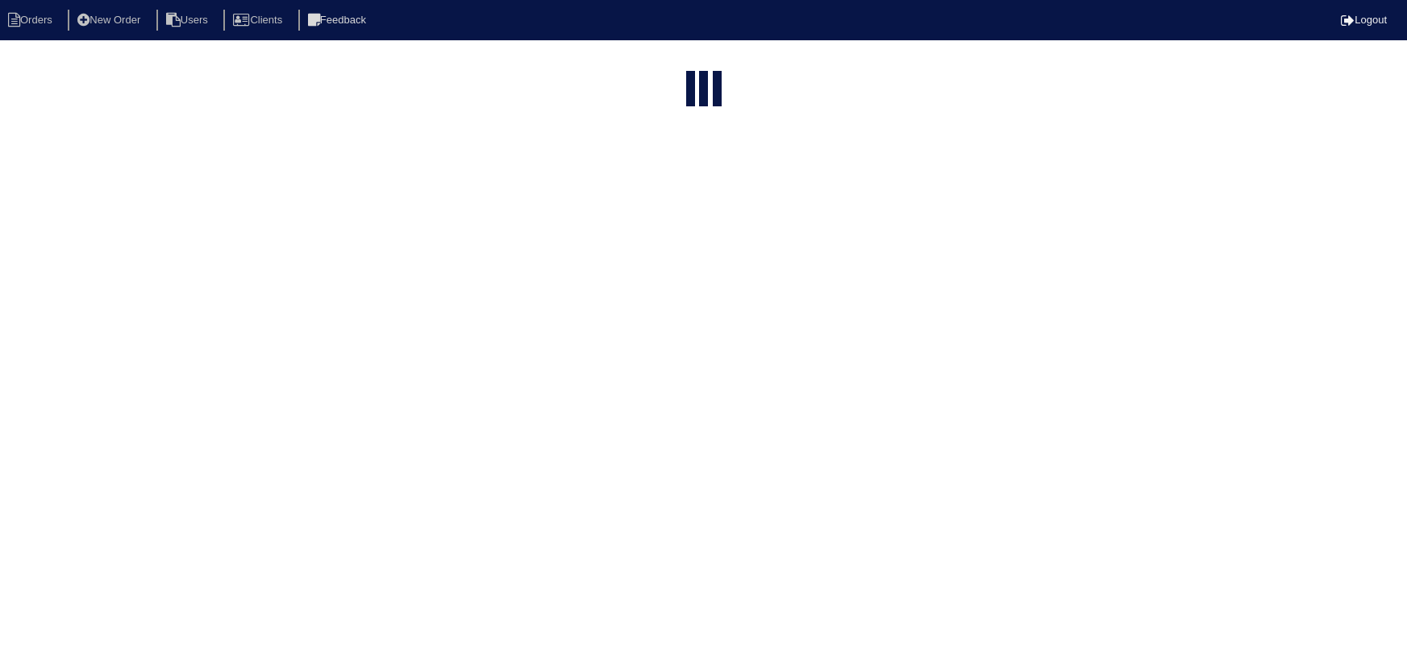
select select "15"
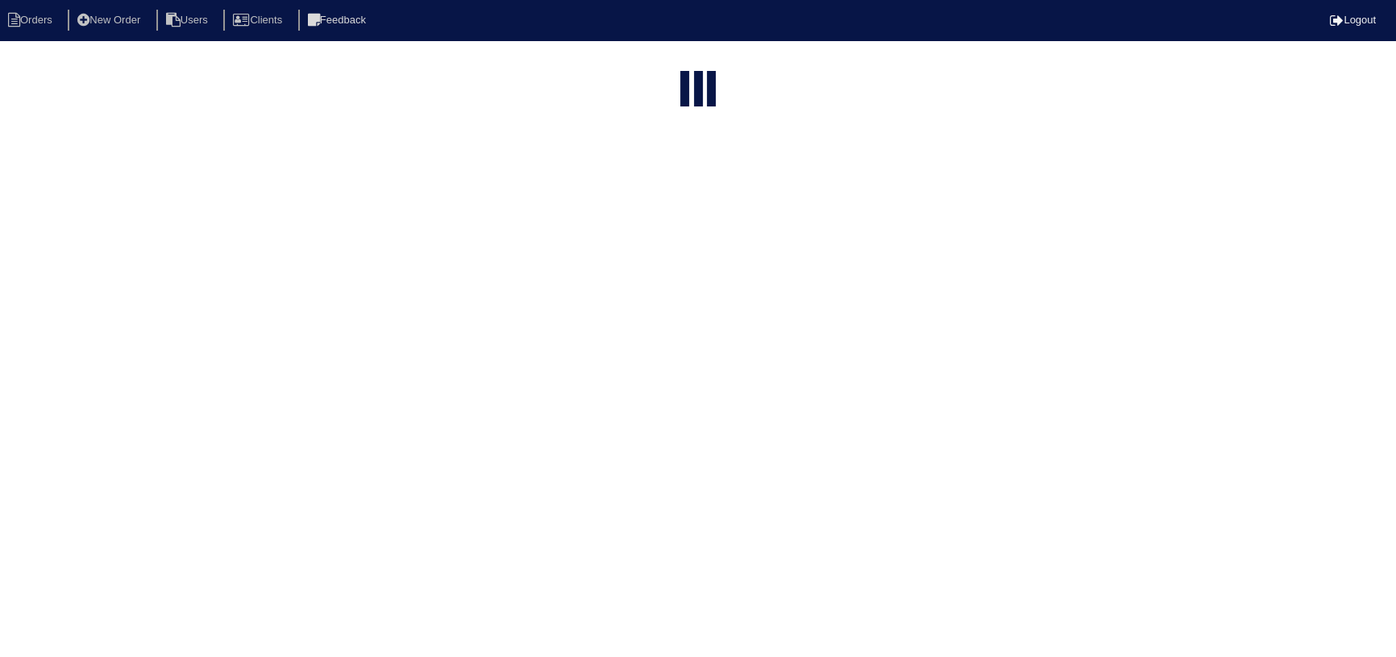
select select "maintenance call"
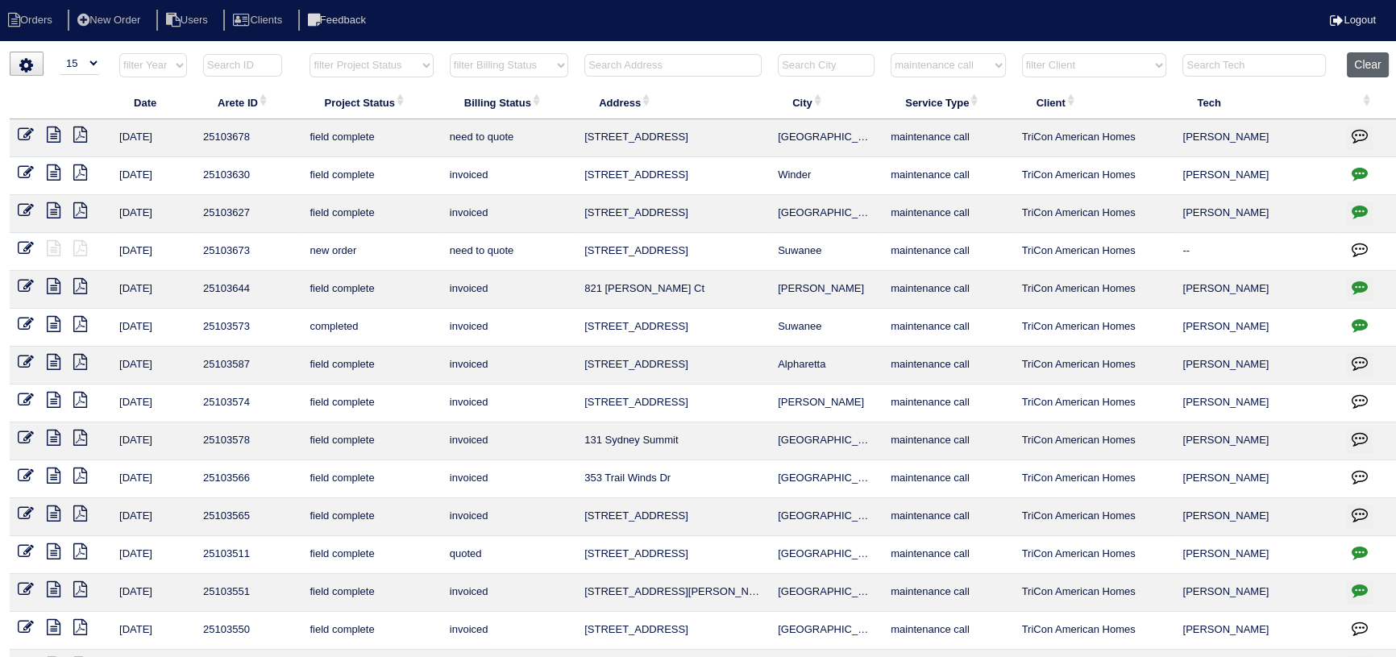
click at [1374, 63] on button "Clear" at bounding box center [1367, 64] width 41 height 25
select select
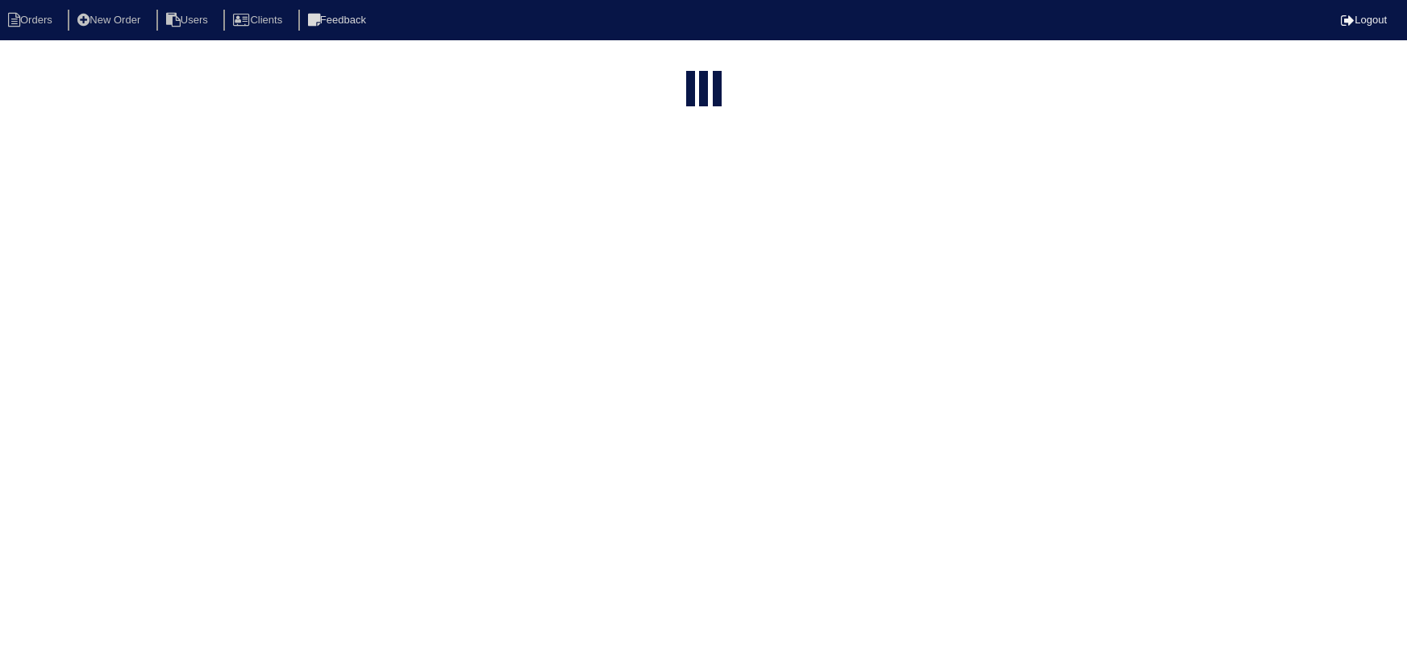
select select "15"
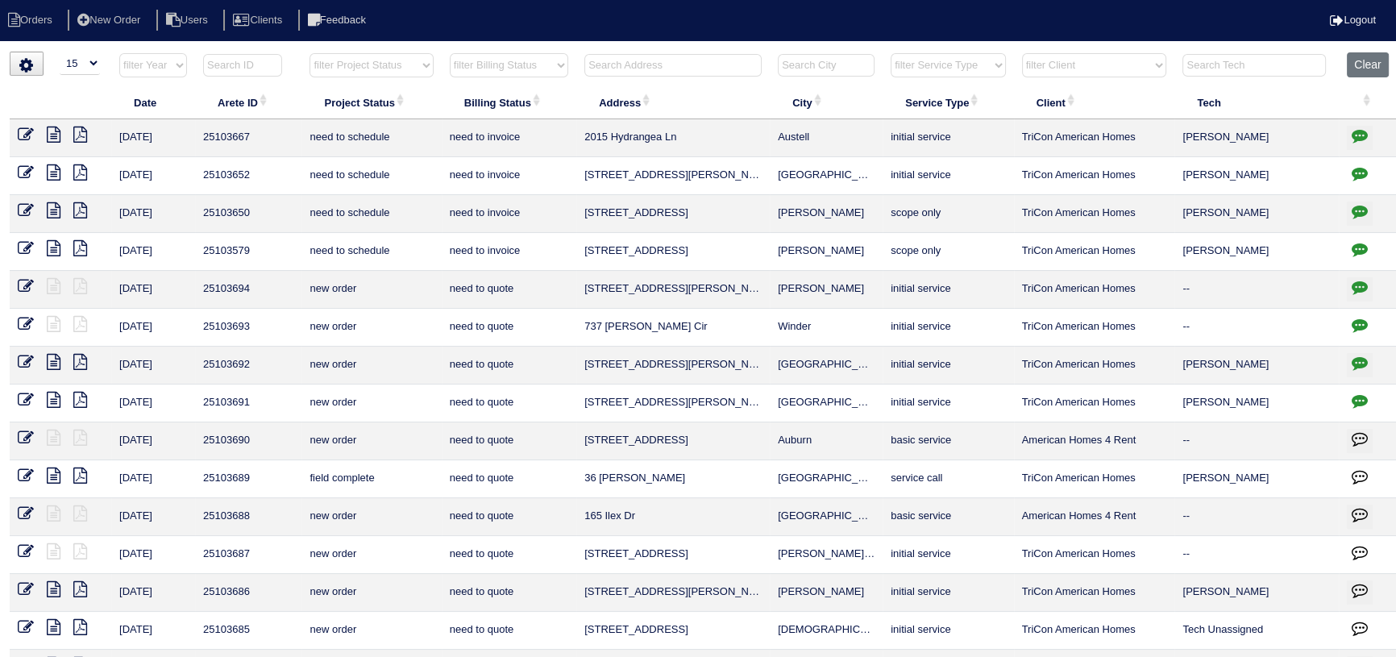
drag, startPoint x: 934, startPoint y: 59, endPoint x: 930, endPoint y: 76, distance: 17.2
click at [934, 59] on select "filter Service Type -- Any Service Type -- initial service basic service mainte…" at bounding box center [948, 65] width 114 height 24
click at [892, 53] on select "filter Service Type -- Any Service Type -- initial service basic service mainte…" at bounding box center [948, 65] width 114 height 24
select select "service call"
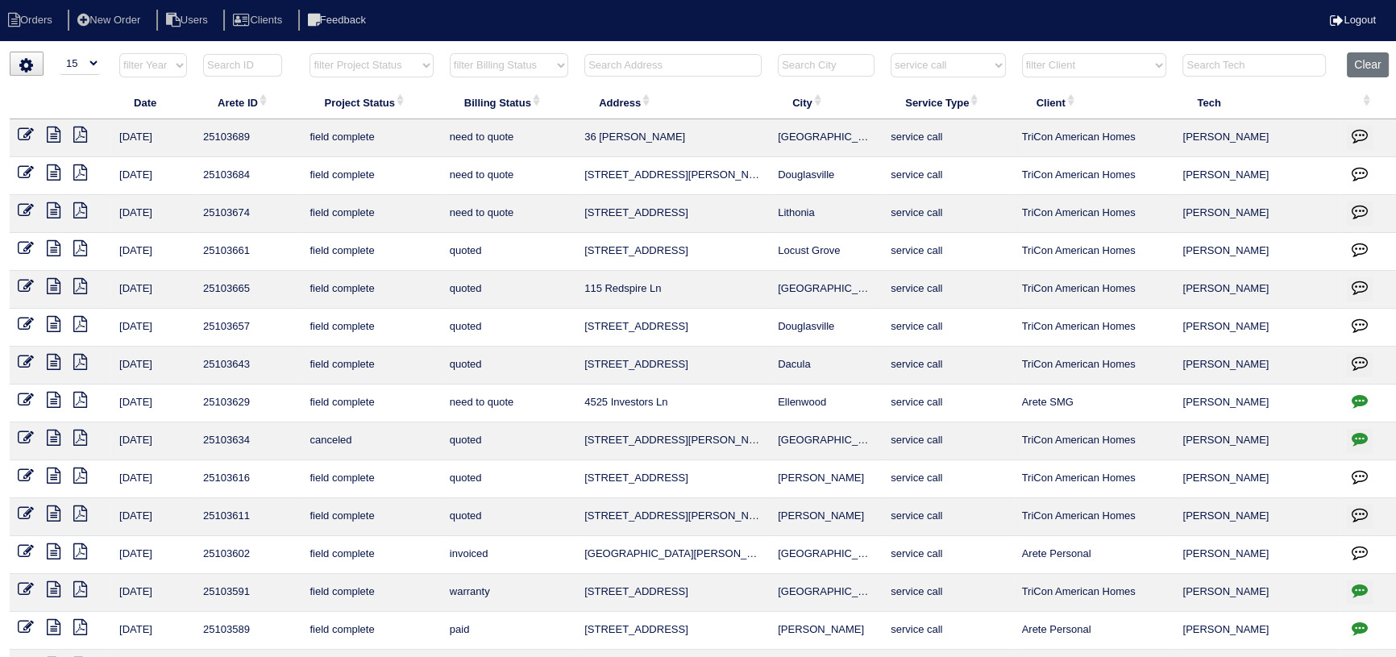
click at [52, 210] on icon at bounding box center [54, 210] width 14 height 16
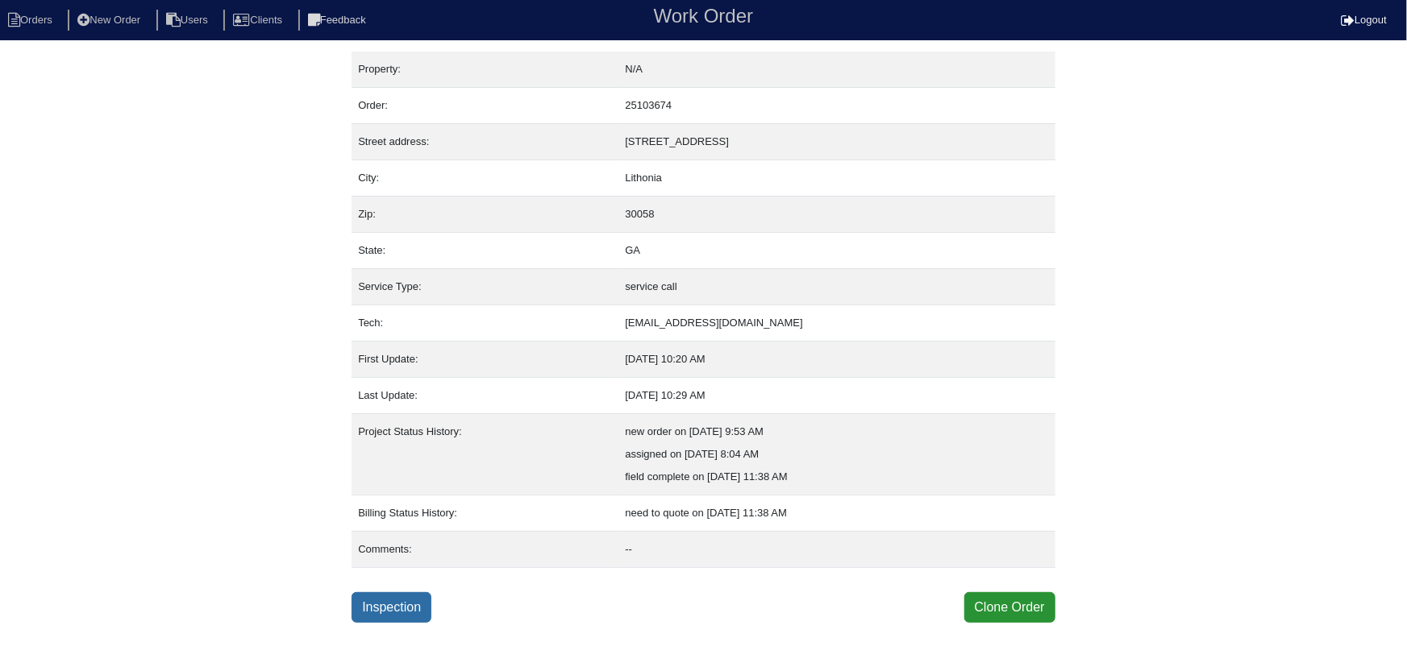
click at [378, 609] on link "Inspection" at bounding box center [391, 608] width 80 height 31
select select "0"
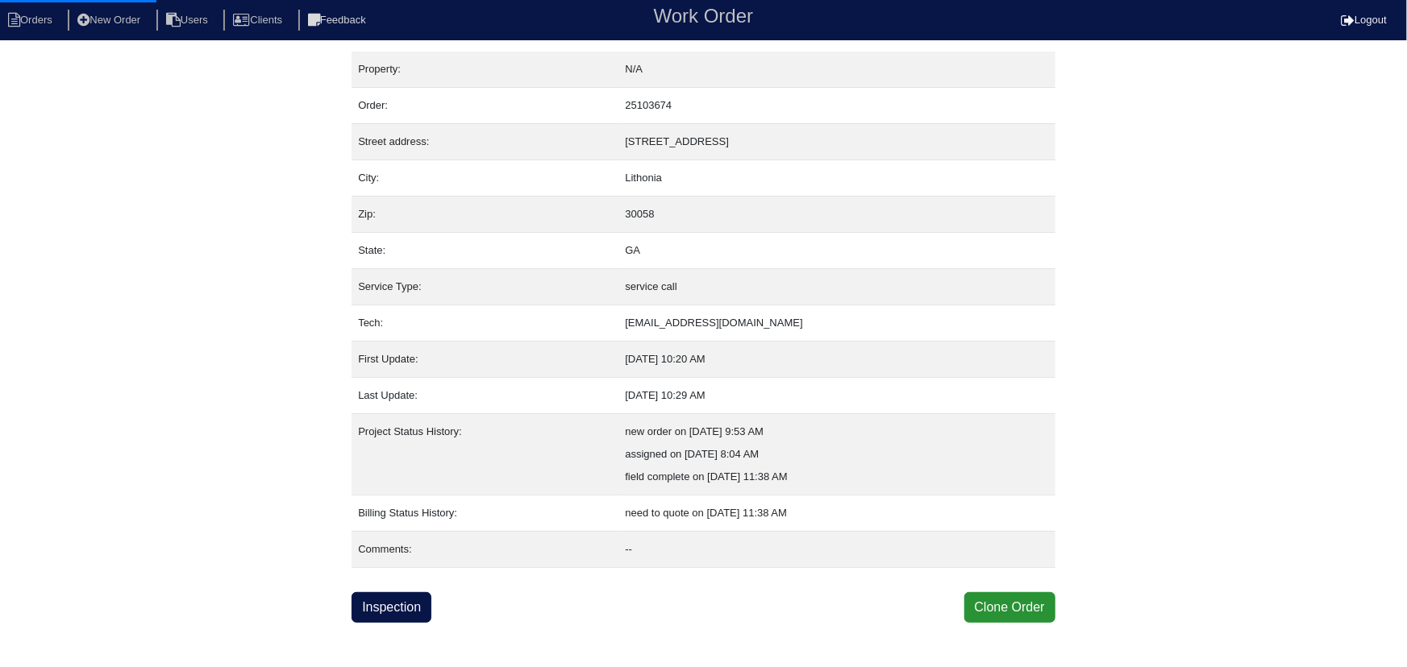
select select "0"
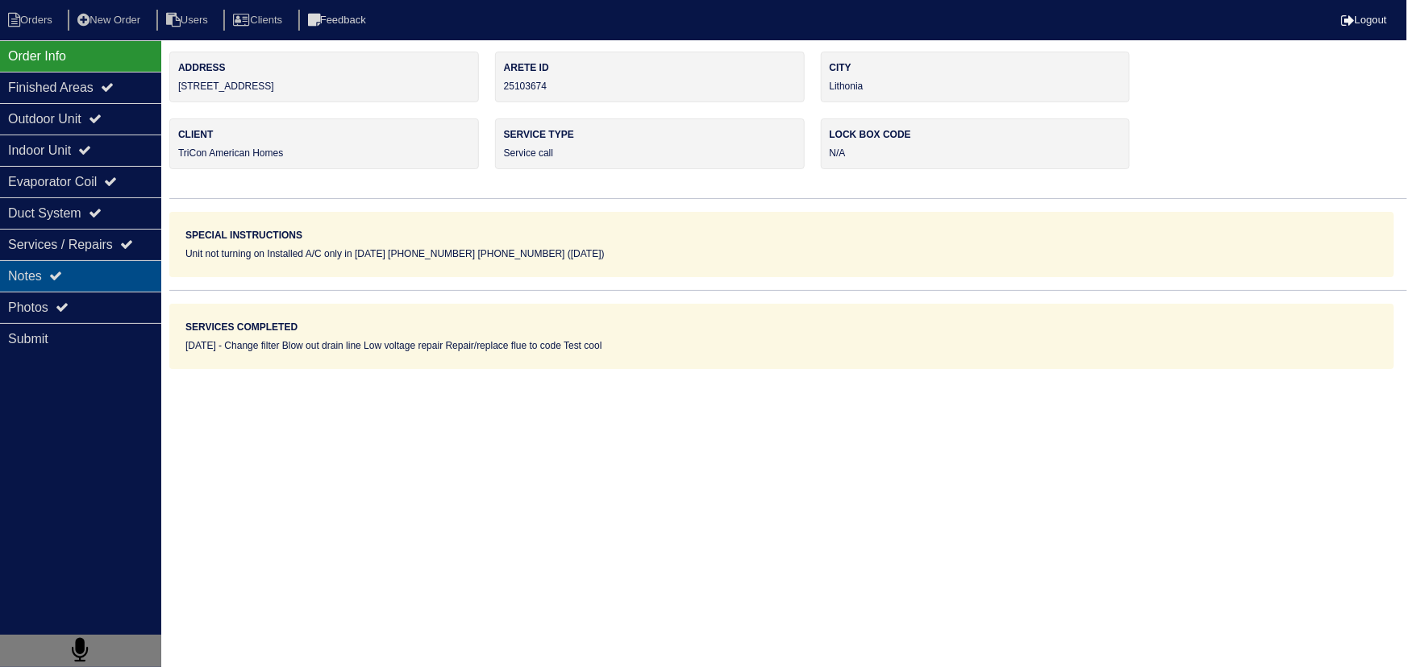
click at [79, 257] on div "Services / Repairs" at bounding box center [80, 244] width 161 height 31
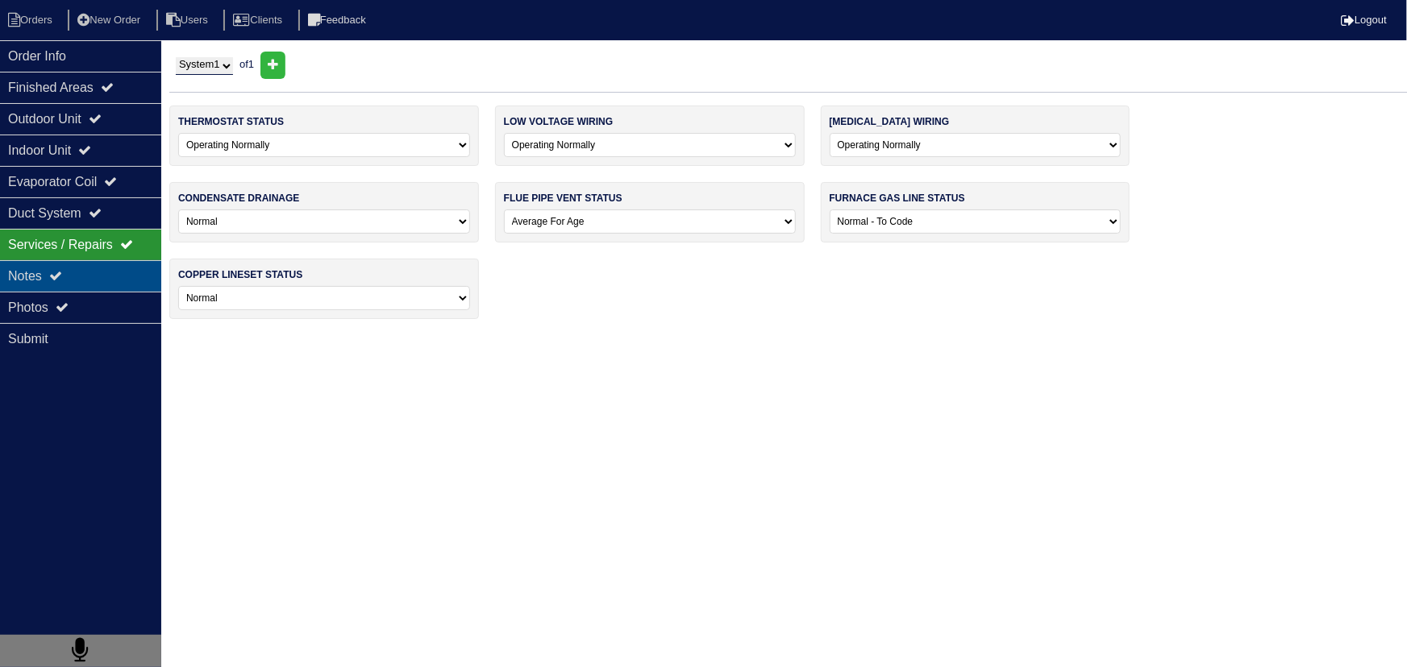
click at [79, 267] on div "Notes" at bounding box center [80, 275] width 161 height 31
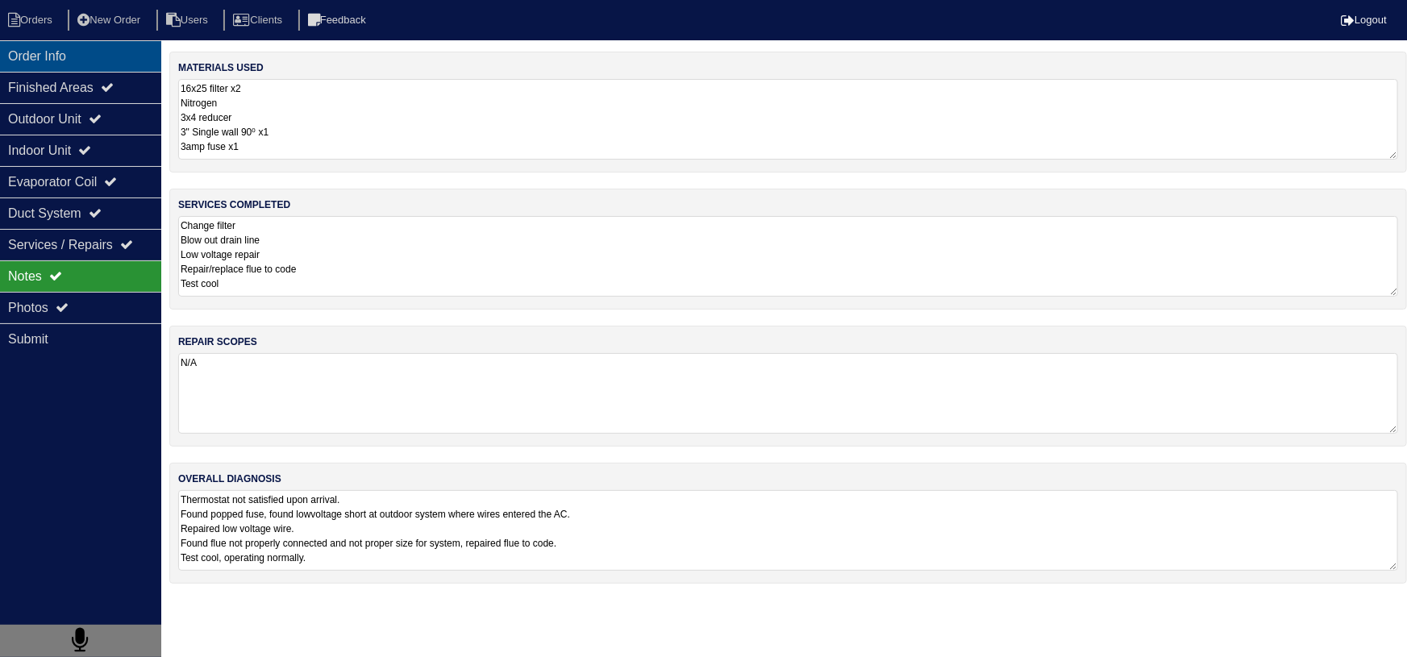
click at [58, 48] on div "Order Info" at bounding box center [80, 55] width 161 height 31
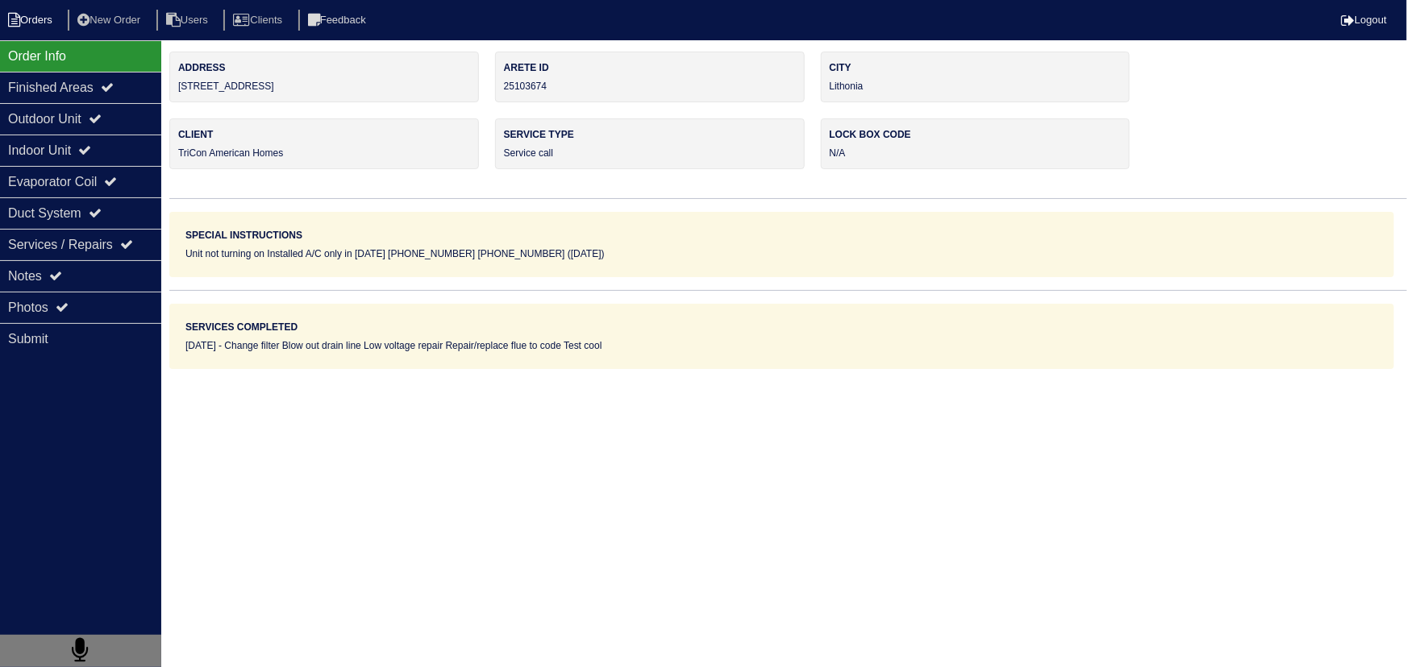
click at [46, 10] on li "Orders" at bounding box center [32, 21] width 65 height 22
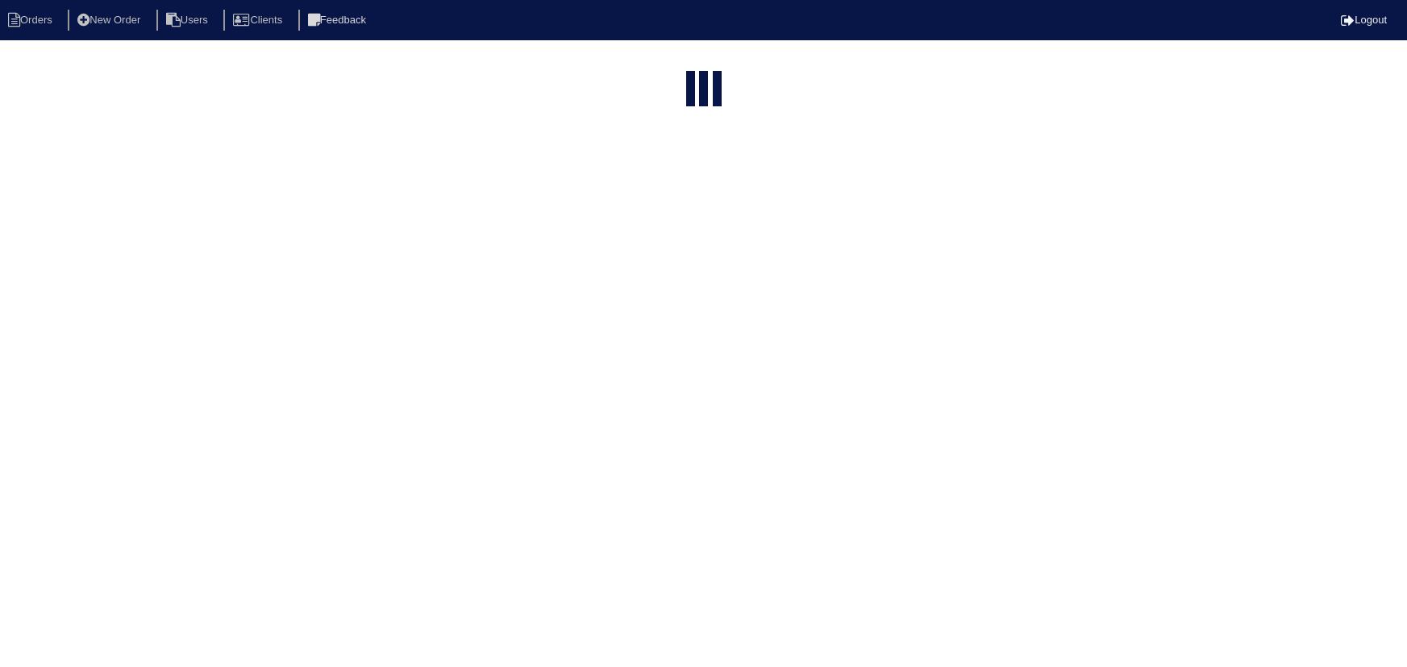
select select "15"
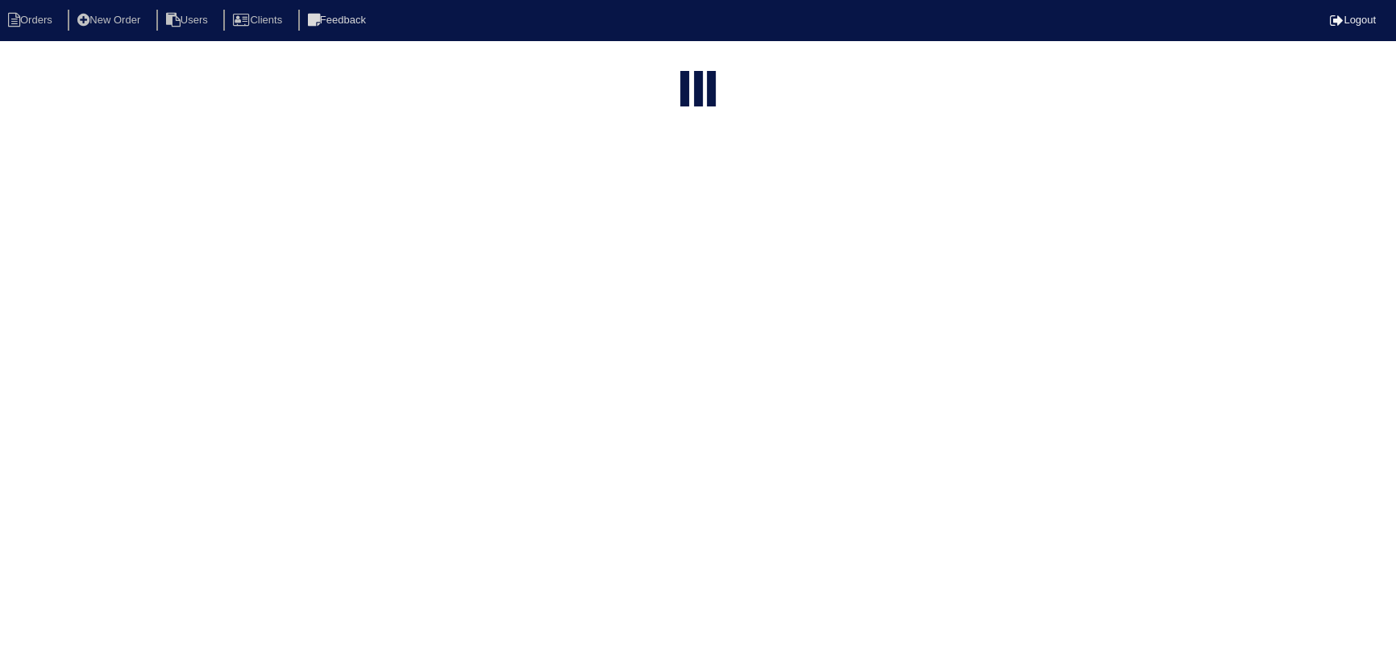
select select "service call"
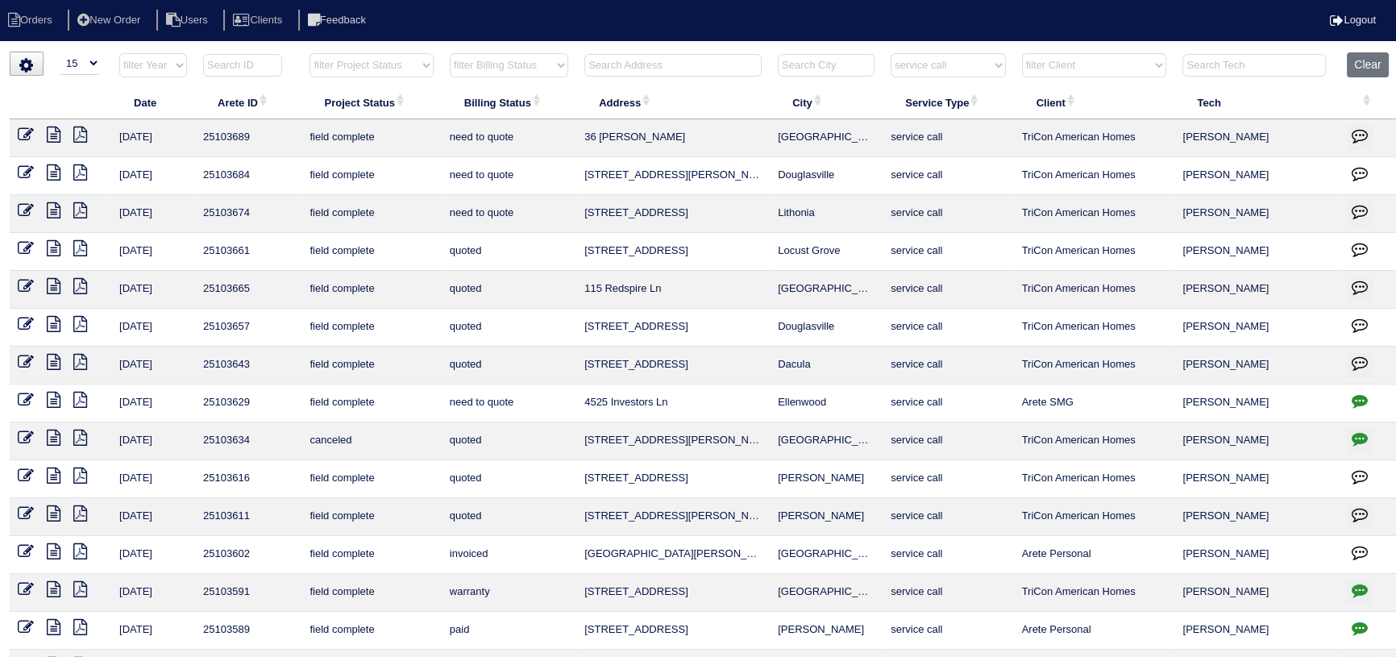
click at [48, 175] on icon at bounding box center [54, 172] width 14 height 16
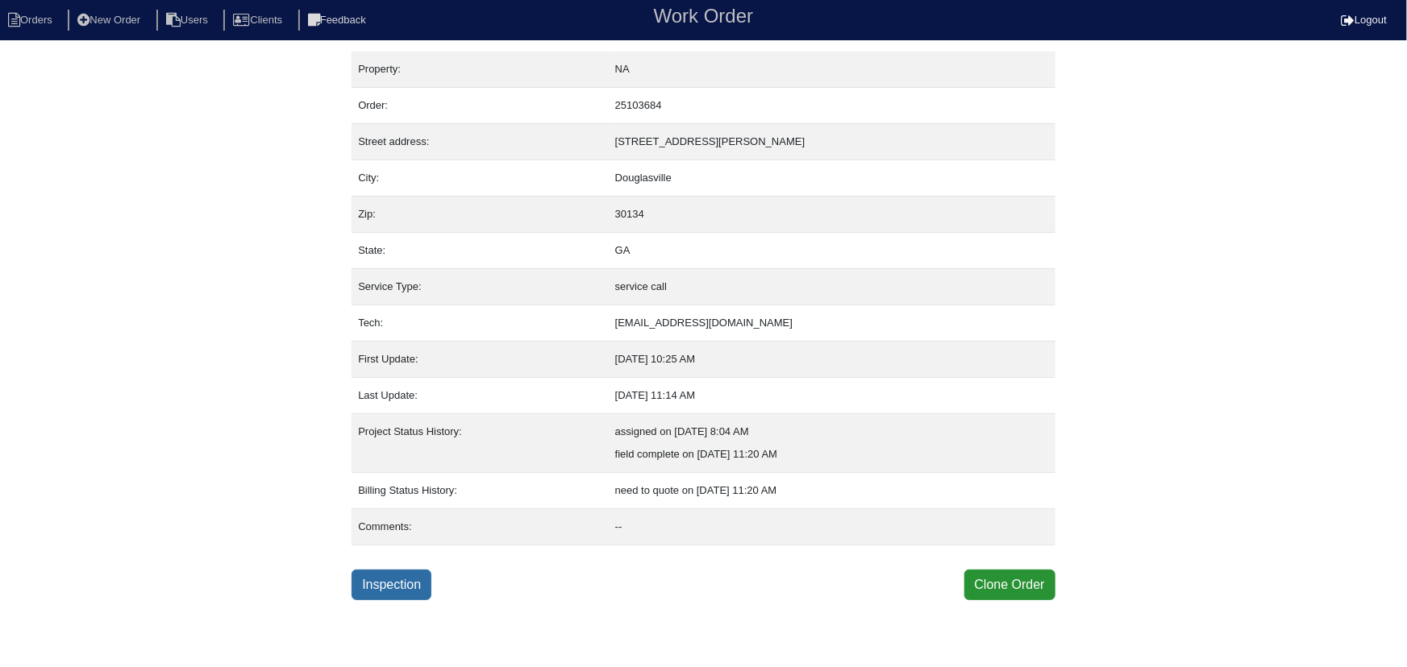
click at [394, 583] on link "Inspection" at bounding box center [391, 585] width 80 height 31
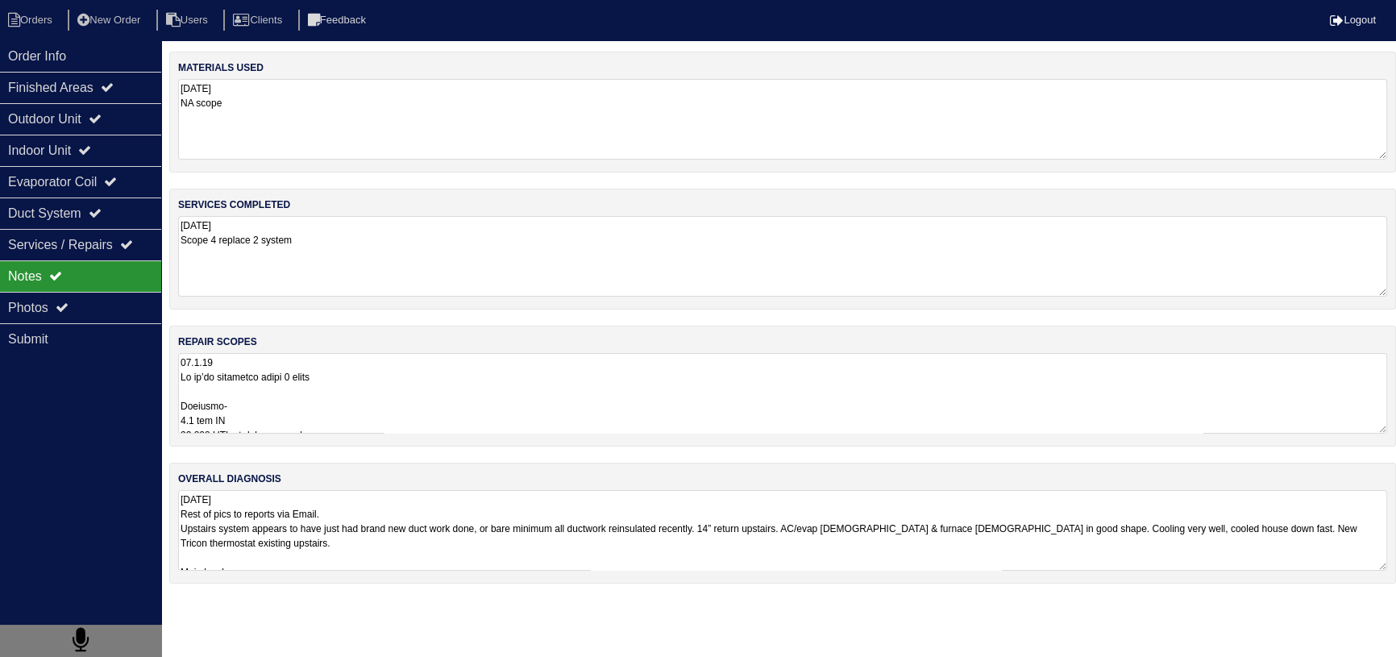
click at [300, 400] on textarea at bounding box center [782, 393] width 1209 height 81
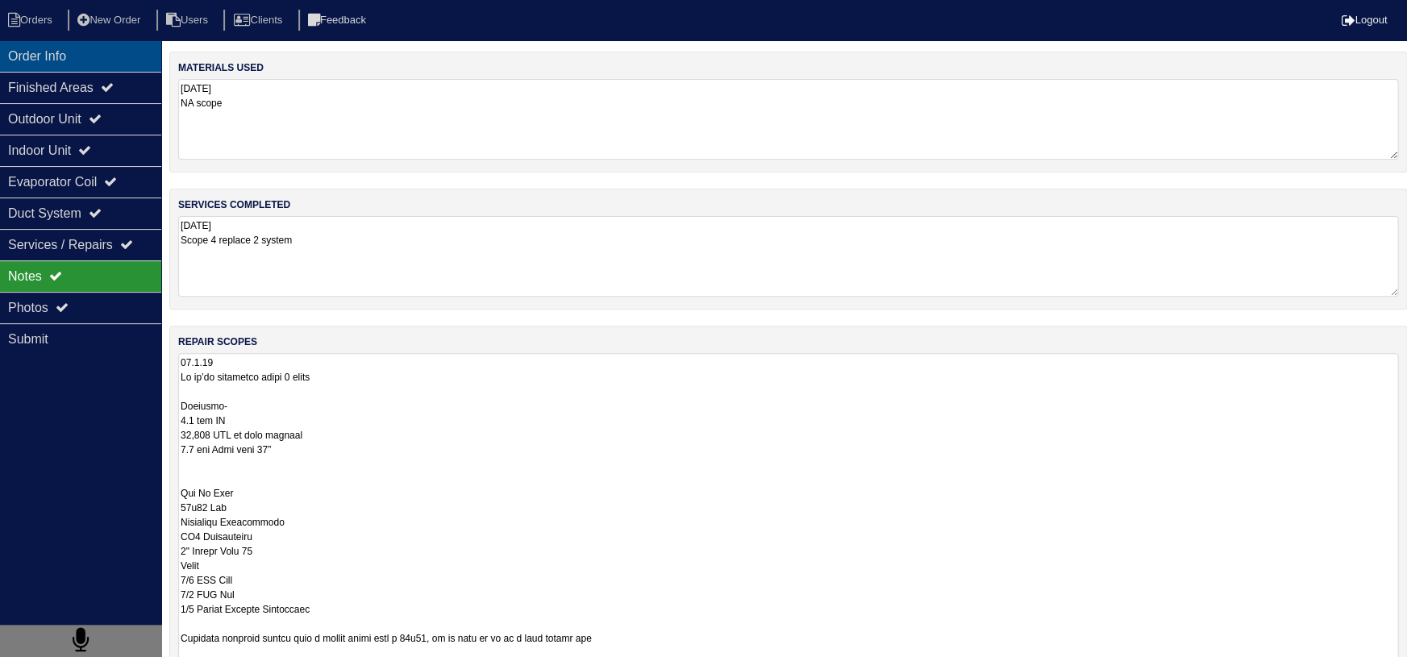
click at [84, 56] on div "Order Info" at bounding box center [80, 55] width 161 height 31
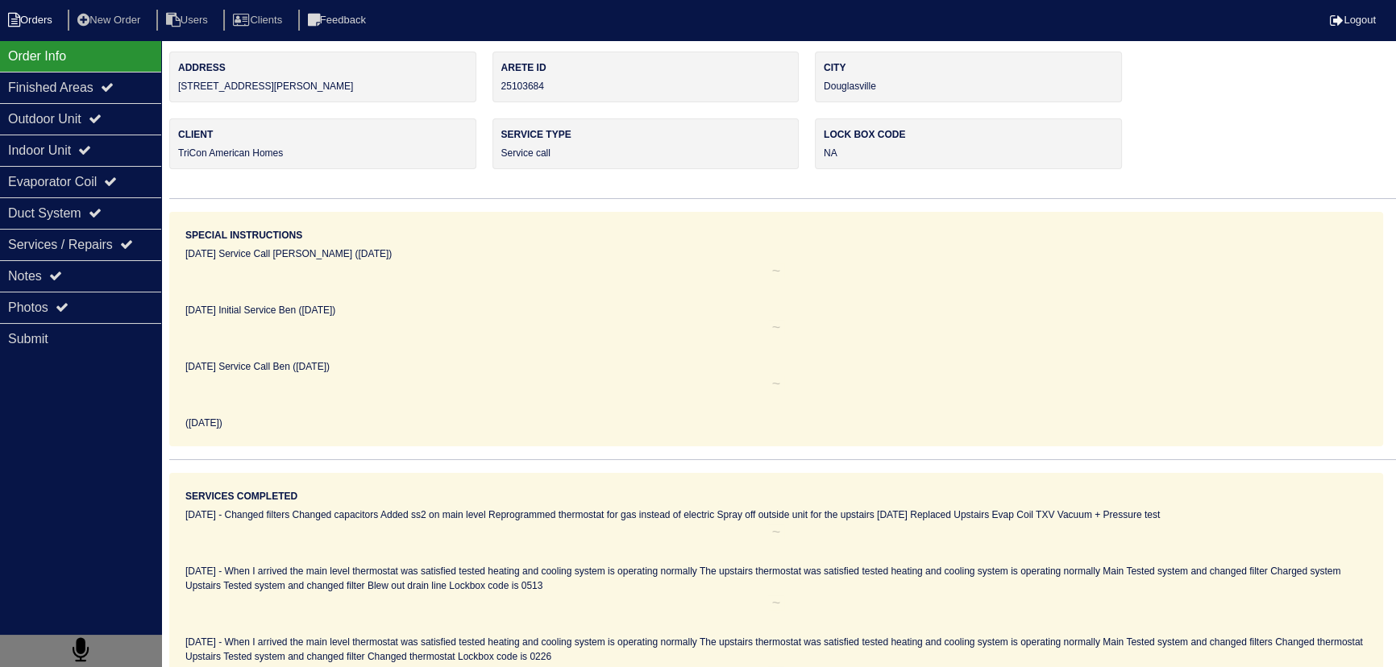
click at [48, 26] on li "Orders" at bounding box center [32, 21] width 65 height 22
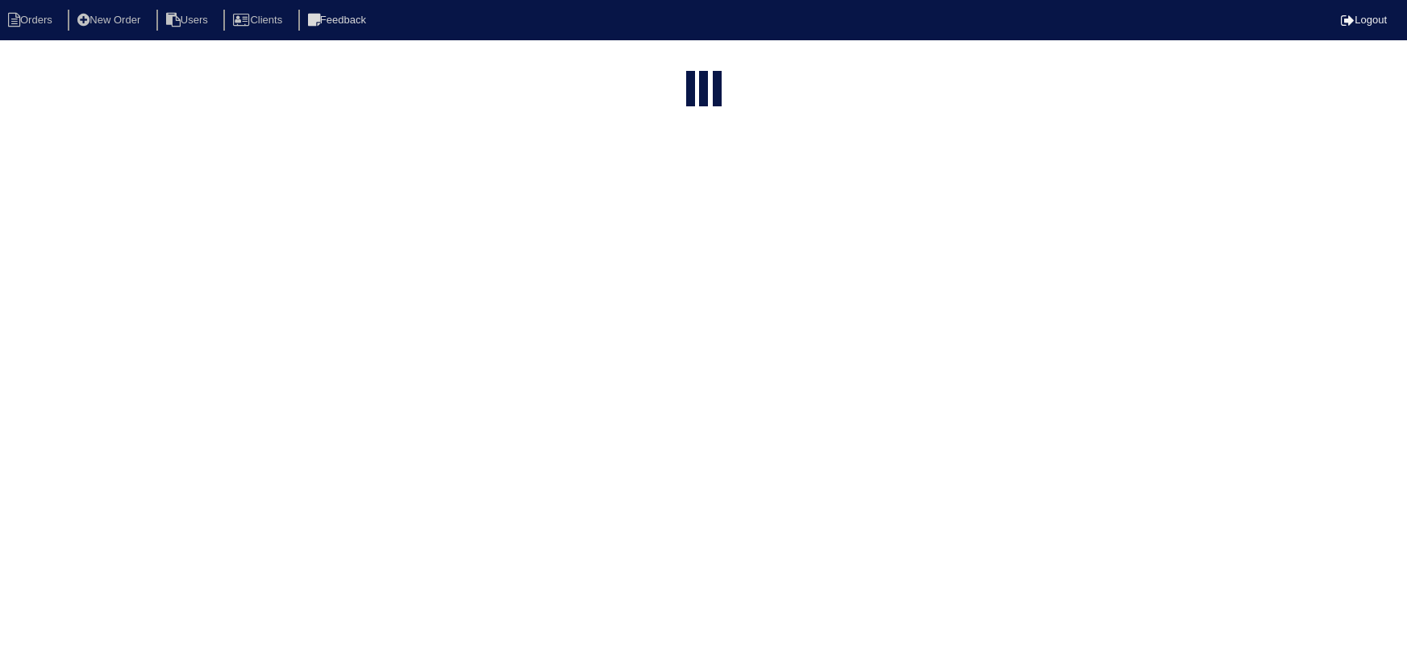
select select "15"
select select "service call"
